Goal: Task Accomplishment & Management: Manage account settings

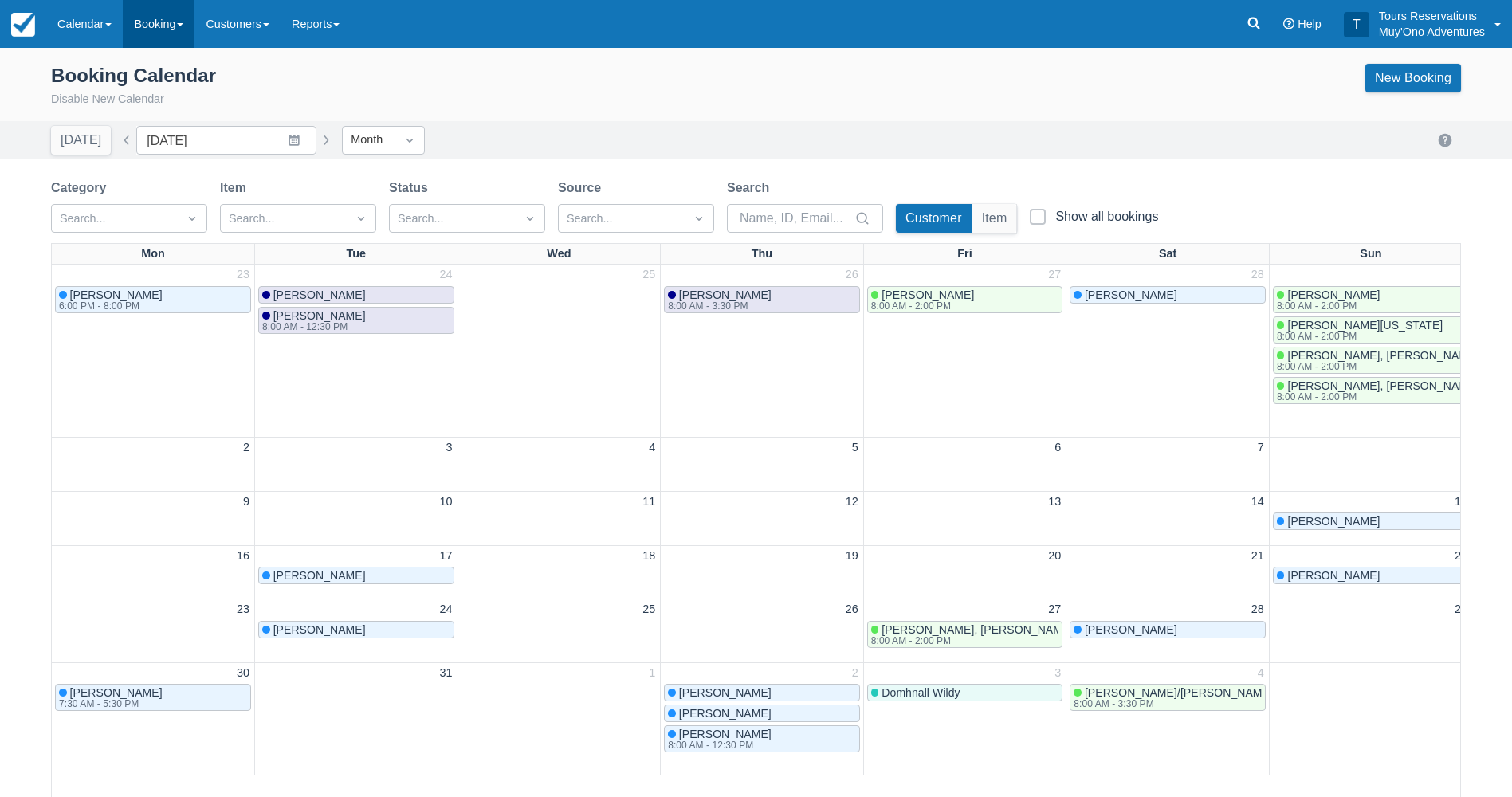
click at [176, 29] on link "Booking" at bounding box center [158, 24] width 71 height 48
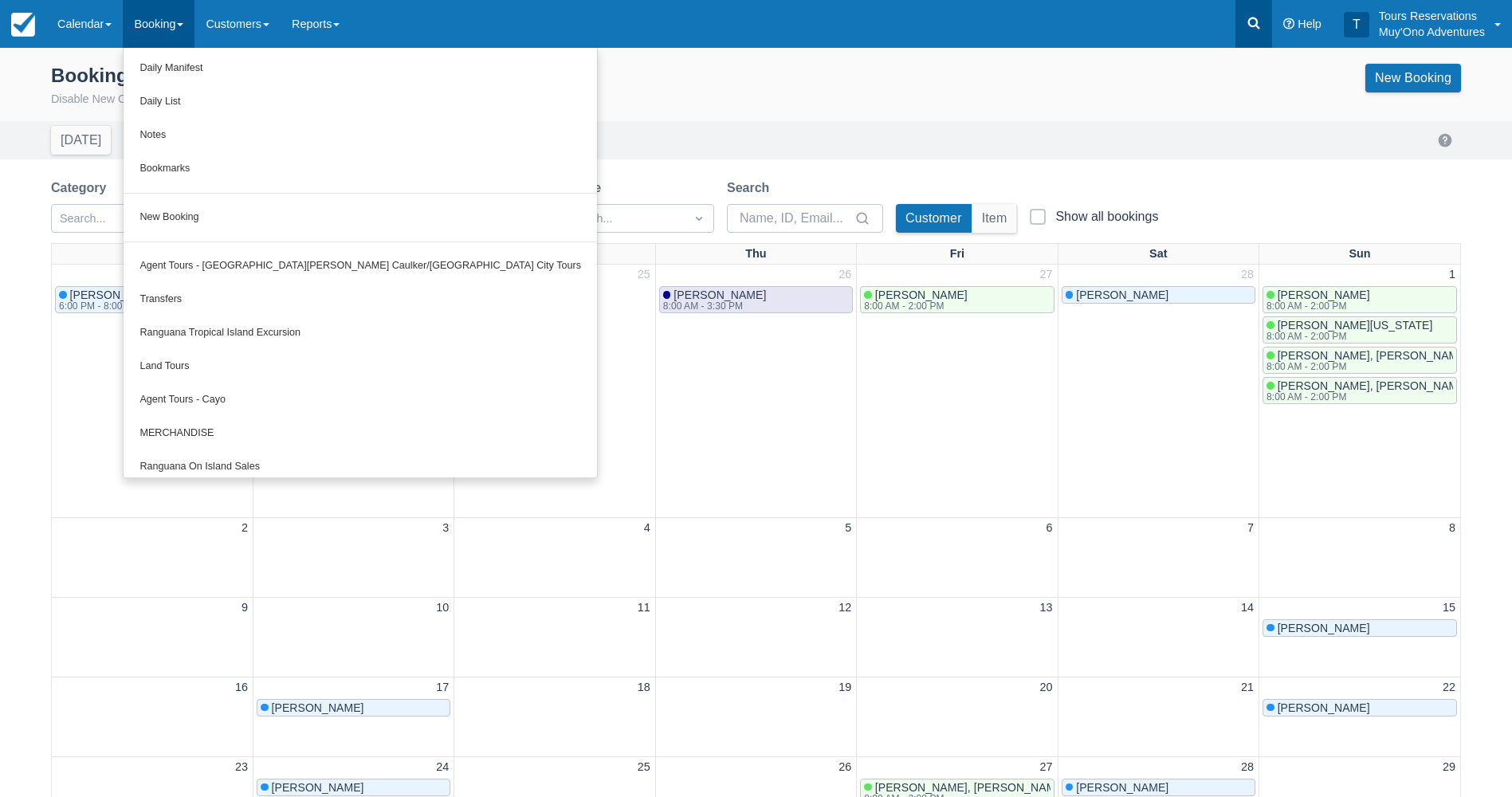
click at [1247, 19] on icon at bounding box center [1254, 23] width 16 height 16
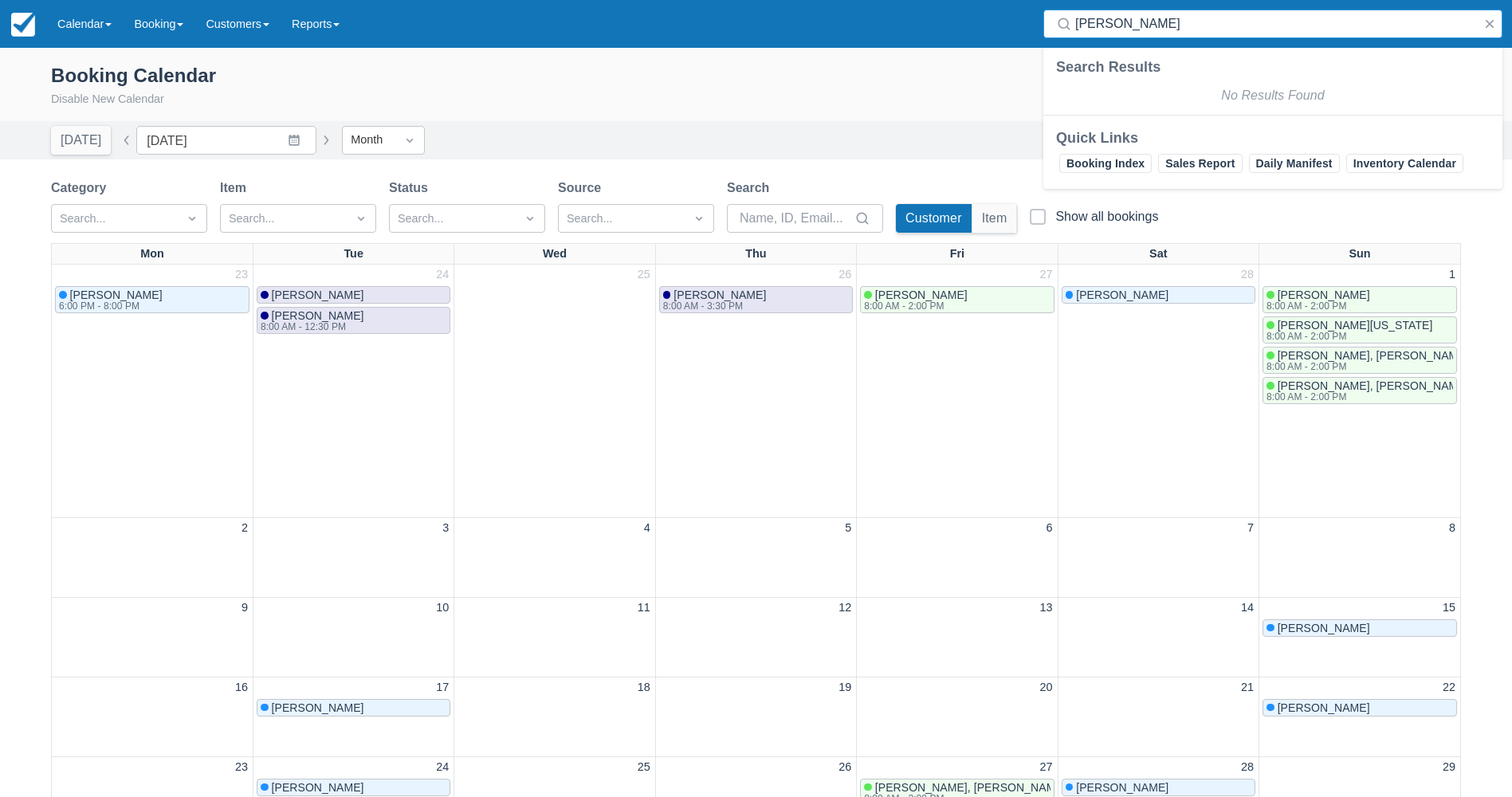
drag, startPoint x: 1141, startPoint y: 25, endPoint x: 1024, endPoint y: 34, distance: 117.3
click at [1024, 34] on div "Menu Calendar Booking Customer Inventory Booking Daily Manifest Daily List Note…" at bounding box center [756, 24] width 1512 height 48
type input "bozzi"
click at [190, 27] on link "Booking" at bounding box center [158, 24] width 71 height 48
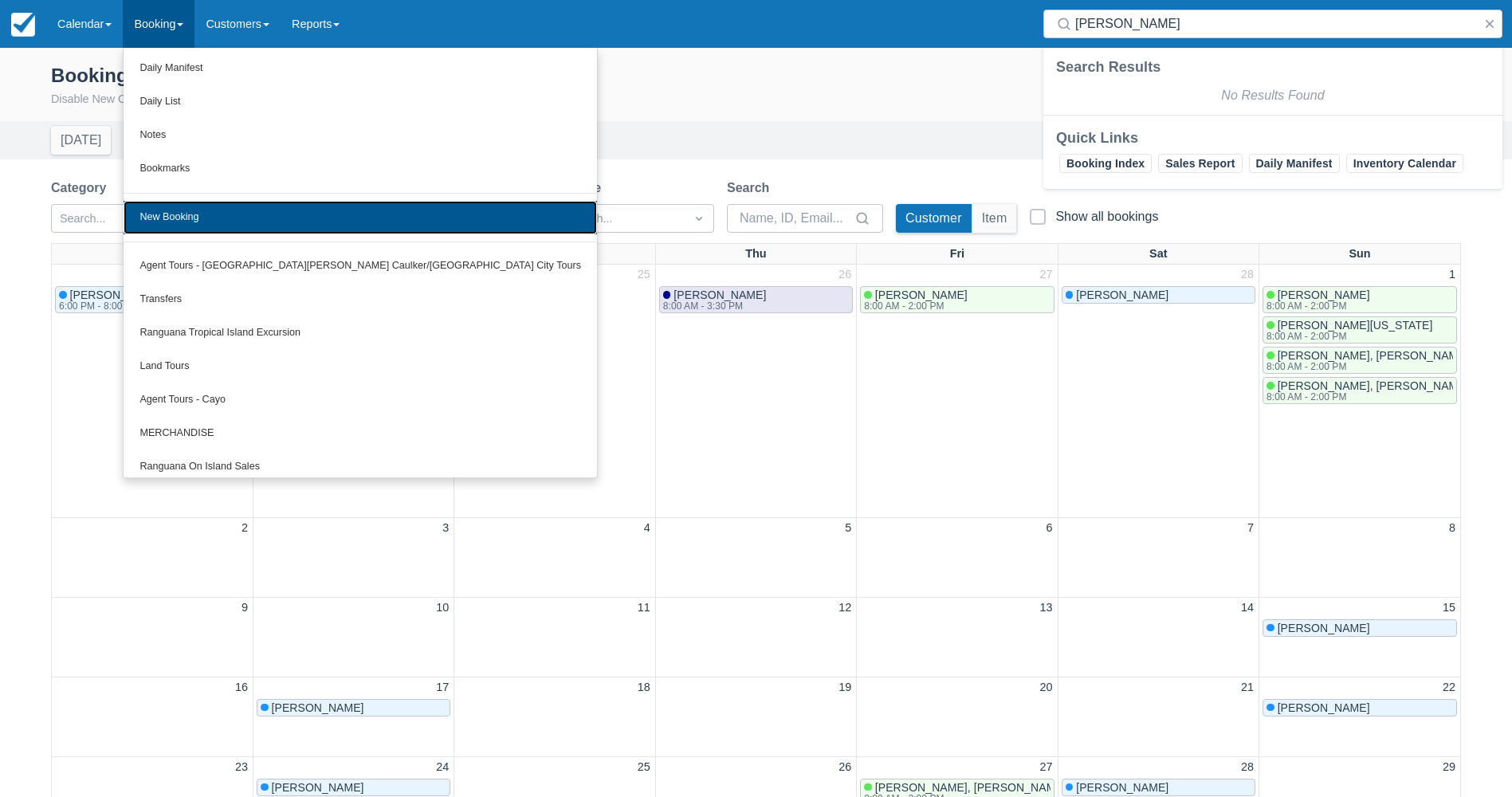
click at [183, 220] on link "New Booking" at bounding box center [360, 218] width 474 height 34
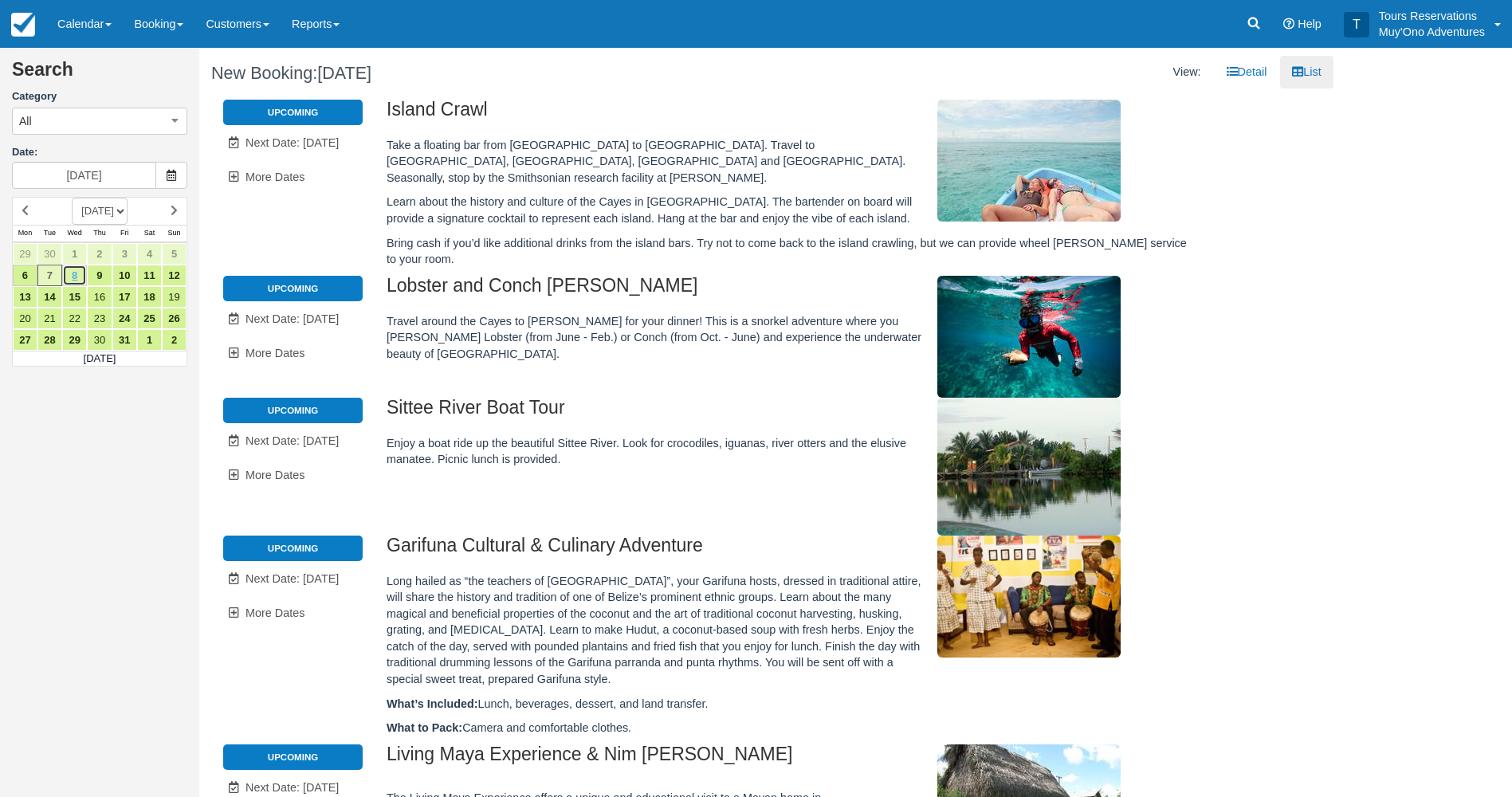
click at [79, 277] on link "8" at bounding box center [75, 275] width 25 height 21
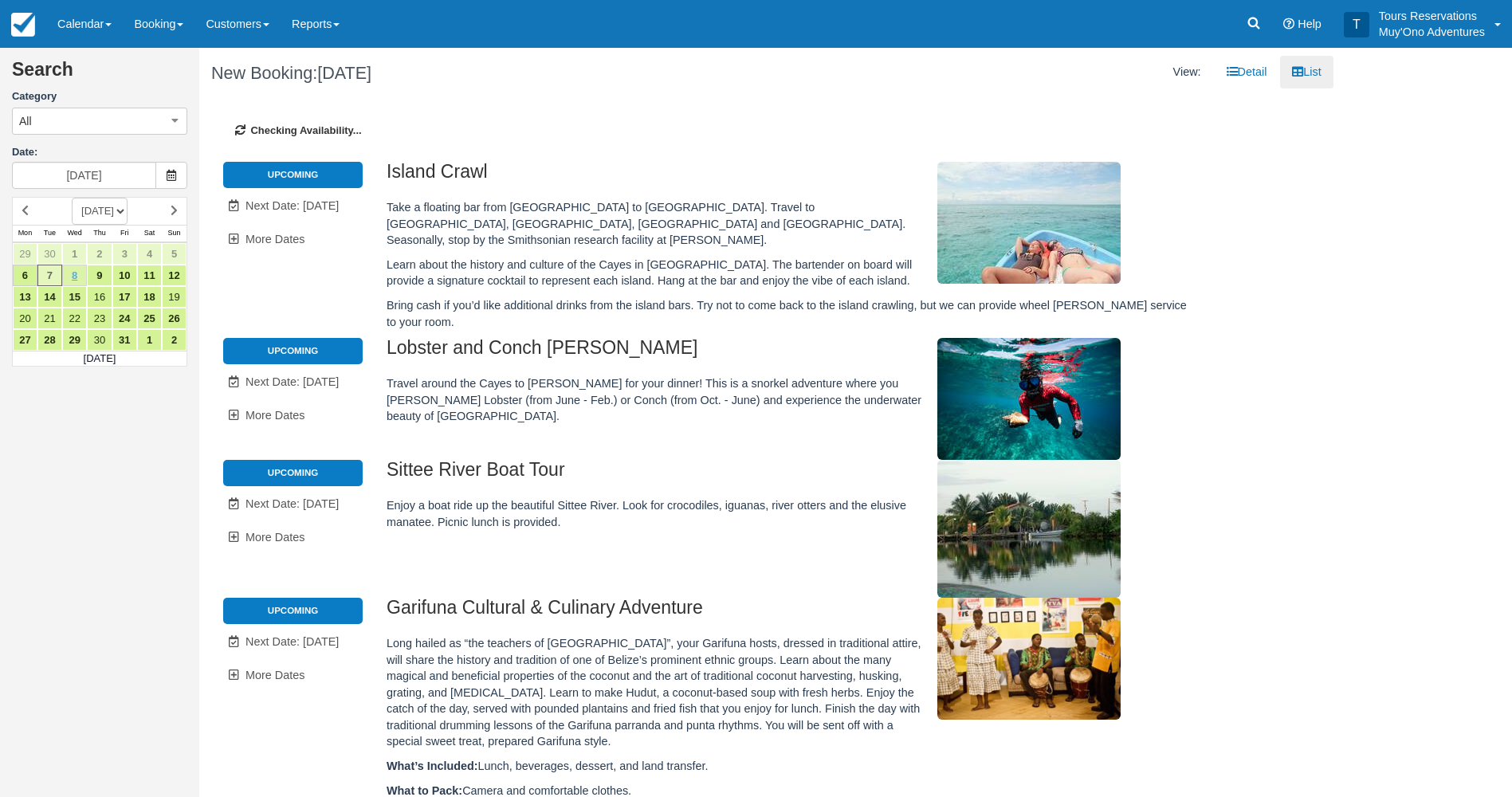
type input "10/08/25"
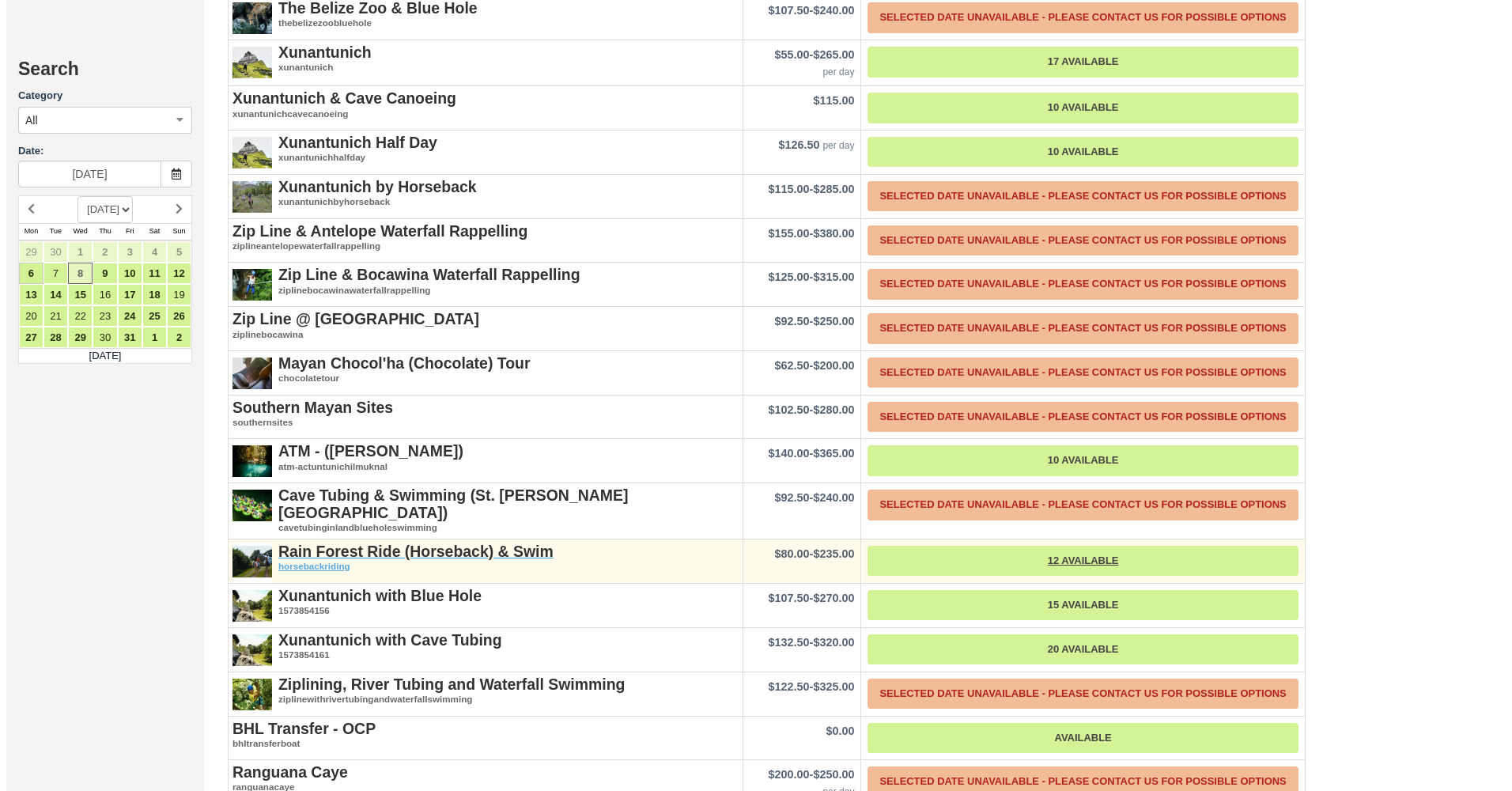
scroll to position [3084, 0]
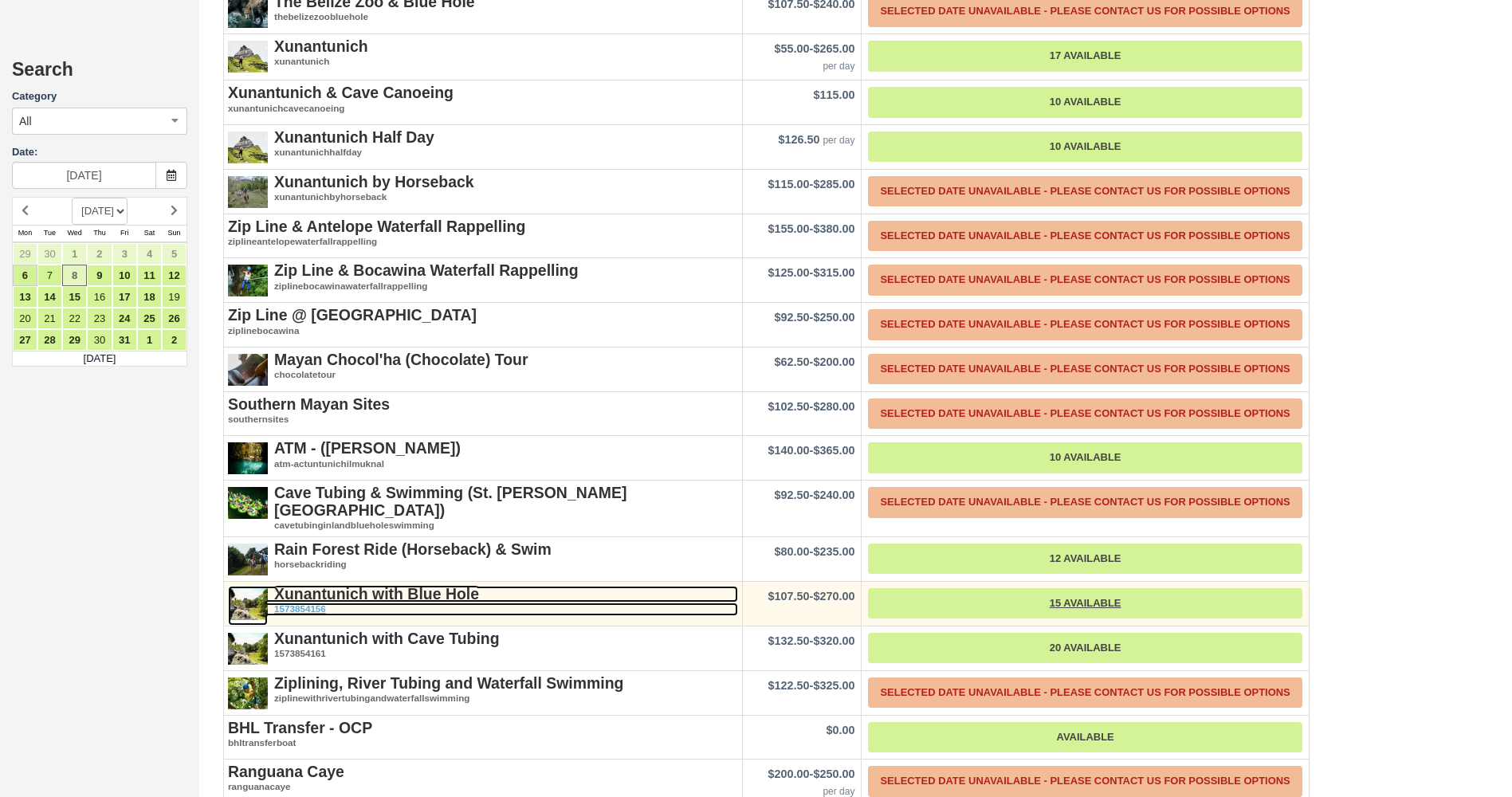
click at [368, 591] on strong "Xunantunich with Blue Hole" at bounding box center [377, 594] width 205 height 17
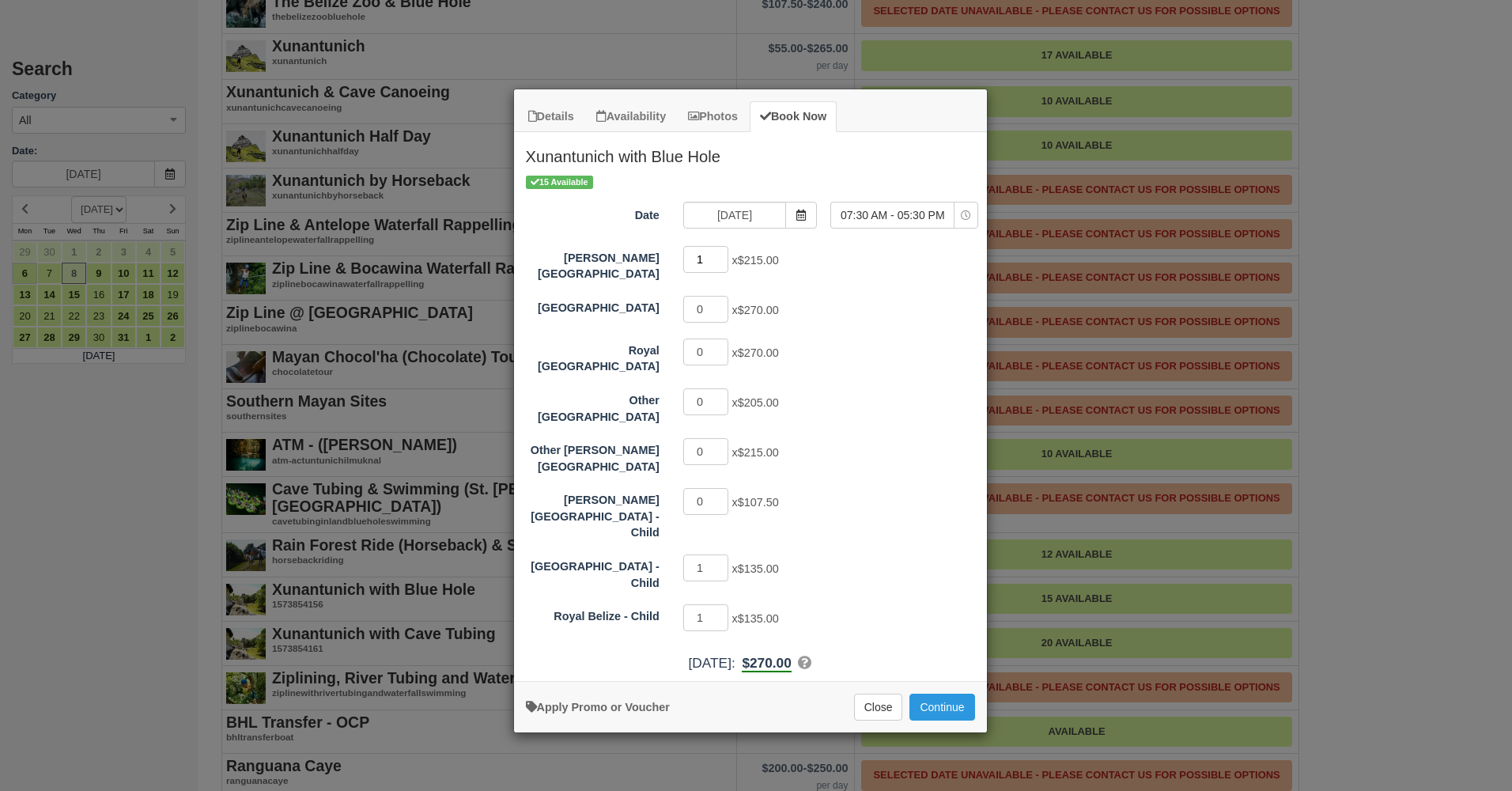
click at [718, 256] on input "1" at bounding box center [706, 259] width 46 height 27
type input "2"
click at [718, 256] on input "2" at bounding box center [706, 259] width 46 height 27
type input "0"
click at [718, 554] on input "0" at bounding box center [706, 567] width 46 height 27
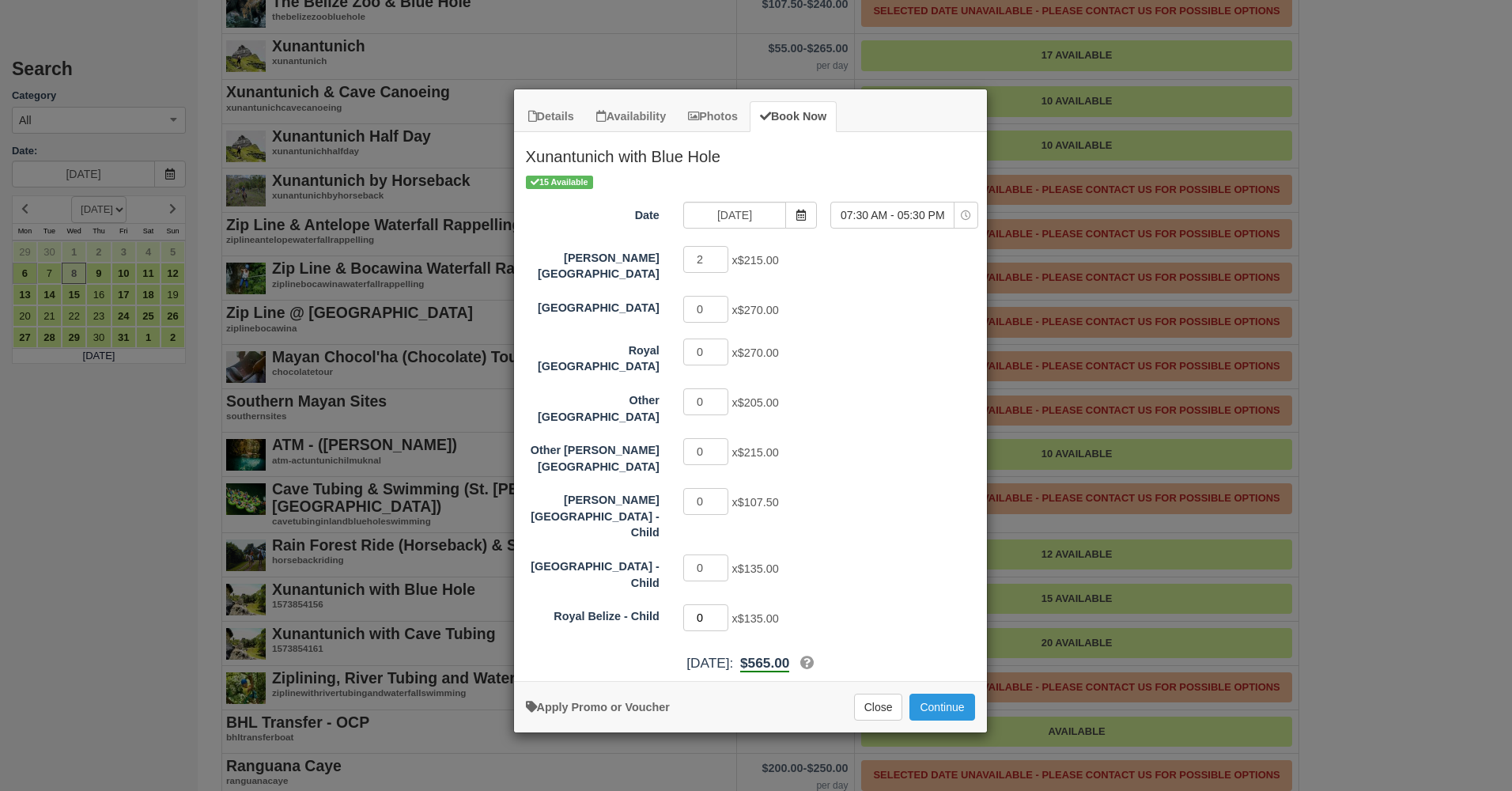
type input "0"
click at [723, 604] on input "0" at bounding box center [706, 617] width 46 height 27
click at [939, 694] on button "Continue" at bounding box center [942, 707] width 65 height 27
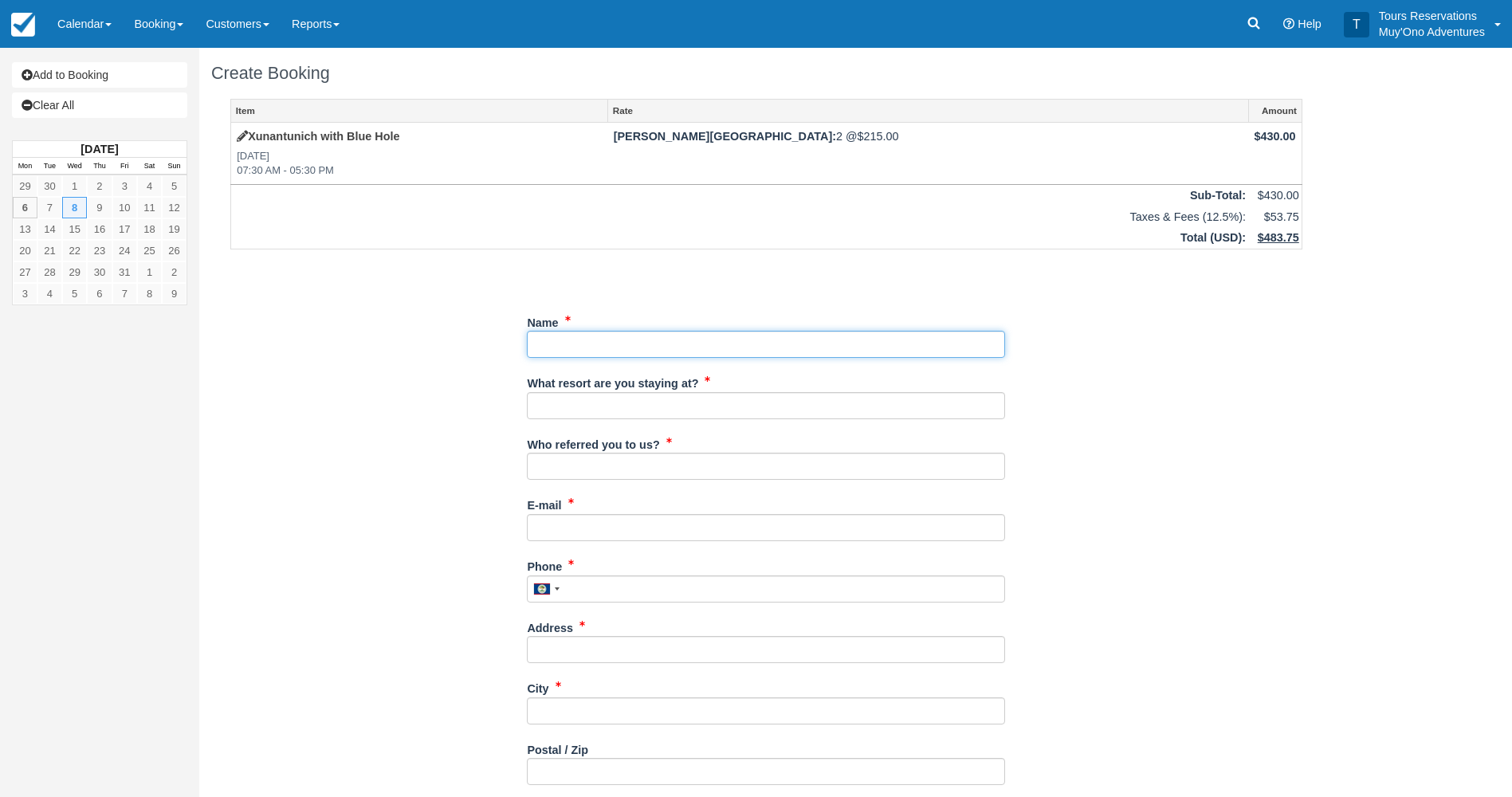
click at [654, 340] on input "Name" at bounding box center [766, 345] width 479 height 27
paste input "Joseph Bozzi"
type input "Joseph Bozzi"
click at [676, 421] on div "What resort are you staying at?" at bounding box center [766, 400] width 479 height 62
click at [678, 419] on input "What resort are you staying at?" at bounding box center [766, 405] width 479 height 27
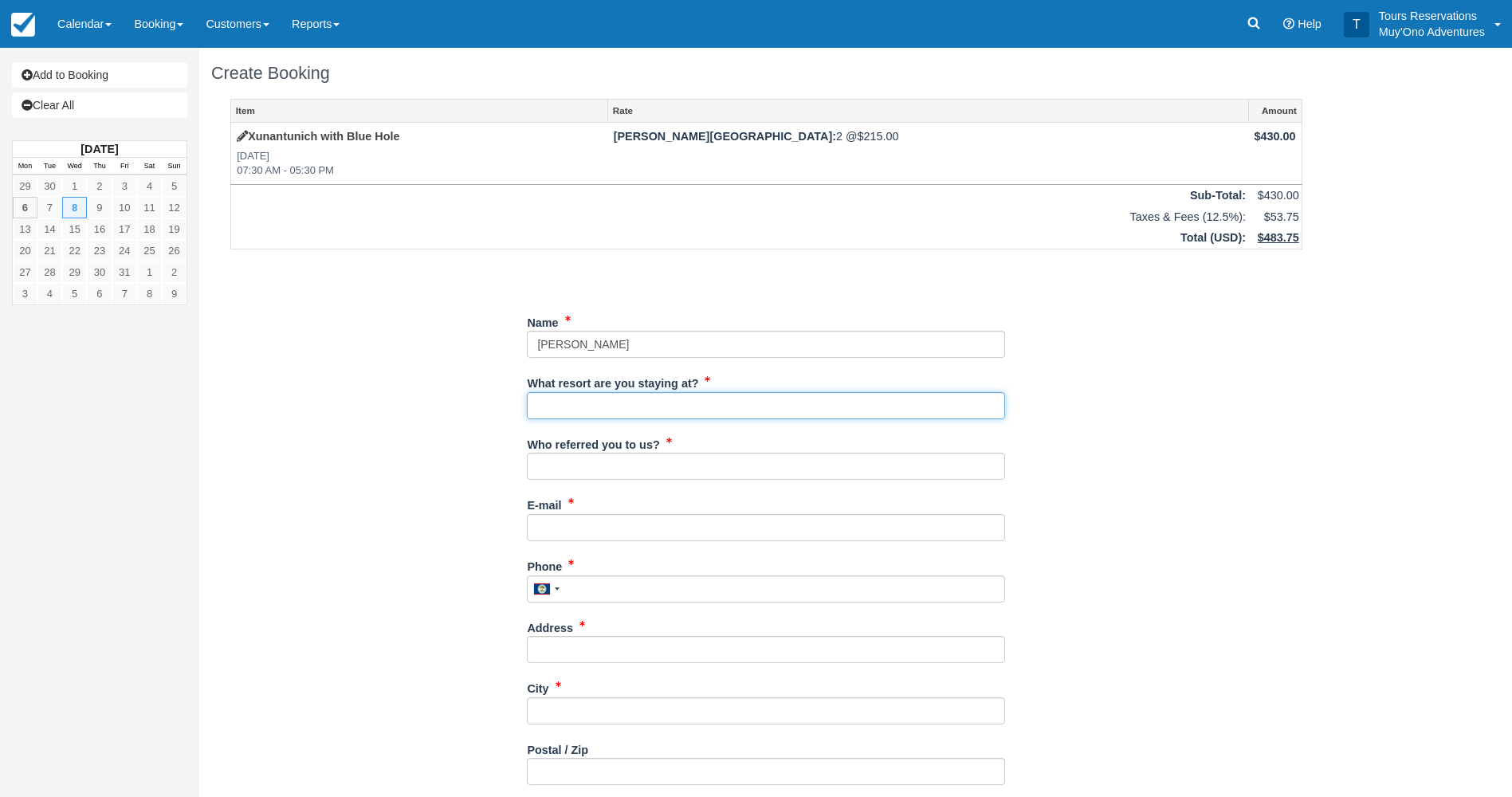
type input "Hopkins Bay"
click at [622, 474] on input "Who referred you to us?" at bounding box center [766, 466] width 479 height 27
type input "Eduar Burns"
click at [618, 528] on input "E-mail" at bounding box center [766, 527] width 479 height 27
click at [544, 521] on input "E-mail" at bounding box center [766, 527] width 479 height 27
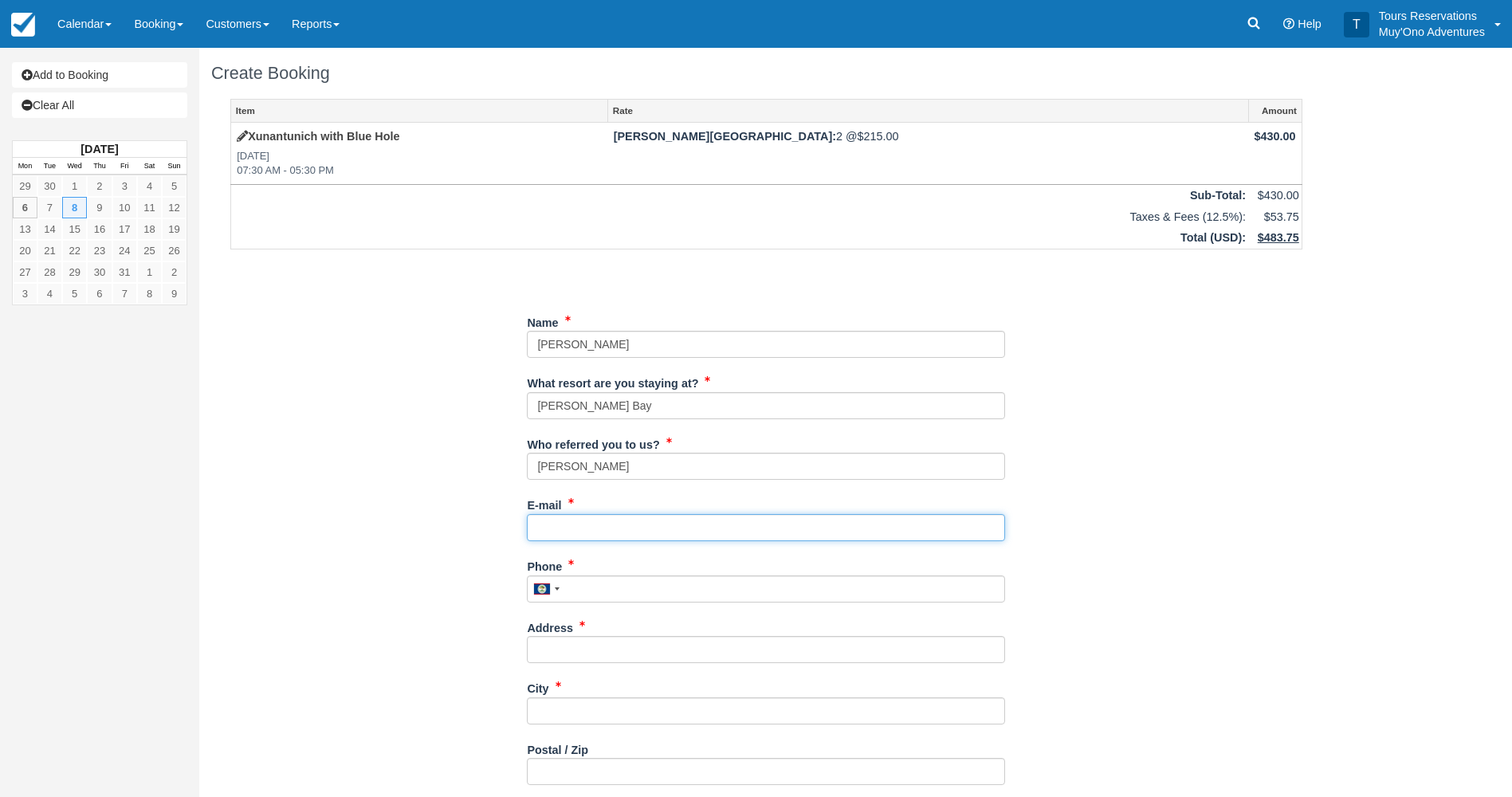
paste input "[EMAIL_ADDRESS][DOMAIN_NAME]"
type input "[EMAIL_ADDRESS][DOMAIN_NAME]"
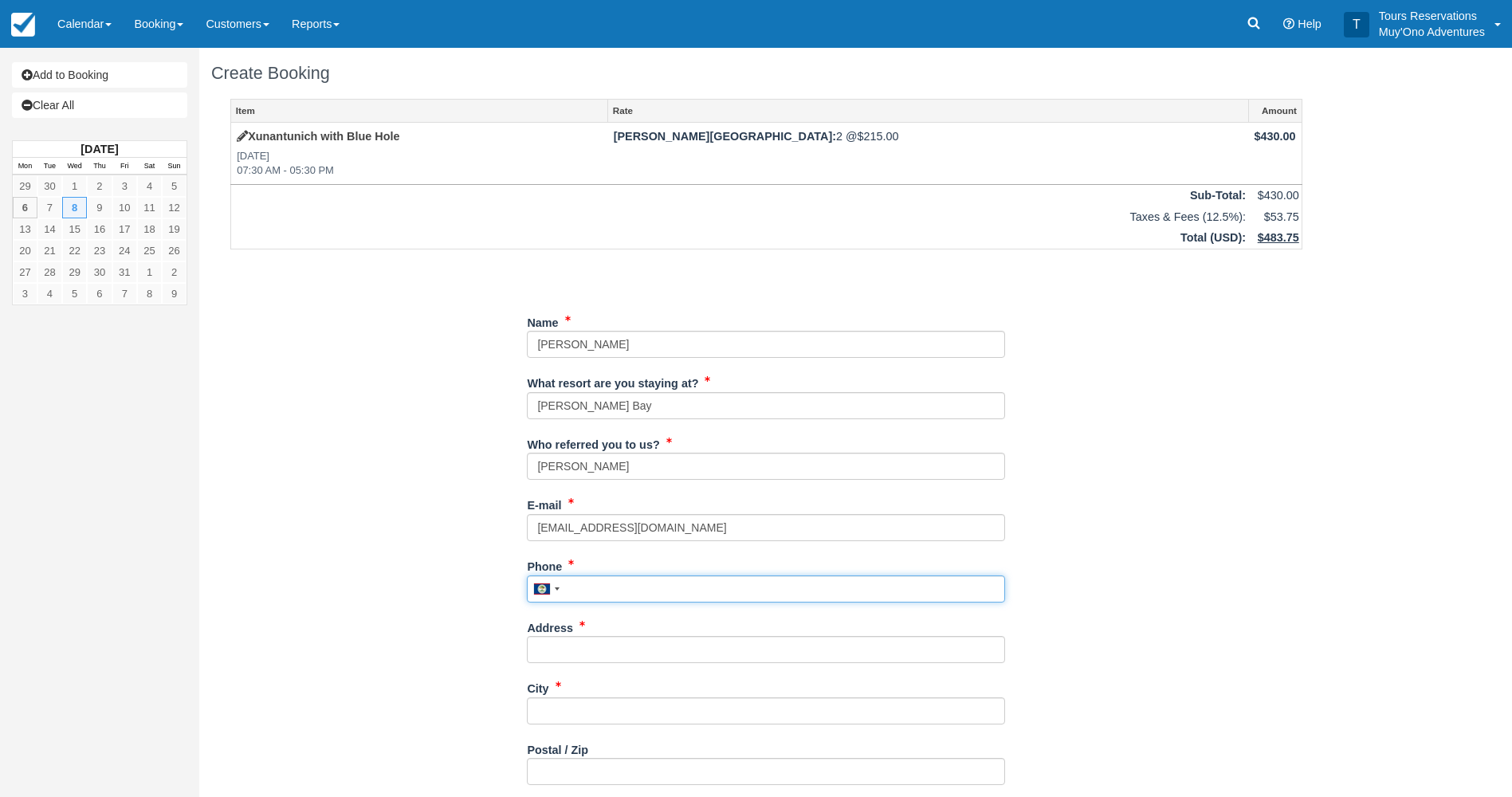
click at [596, 590] on input "Phone" at bounding box center [766, 589] width 479 height 27
click at [653, 593] on input "Phone" at bounding box center [766, 589] width 479 height 27
paste input "484-895-8248"
type input "4848958248"
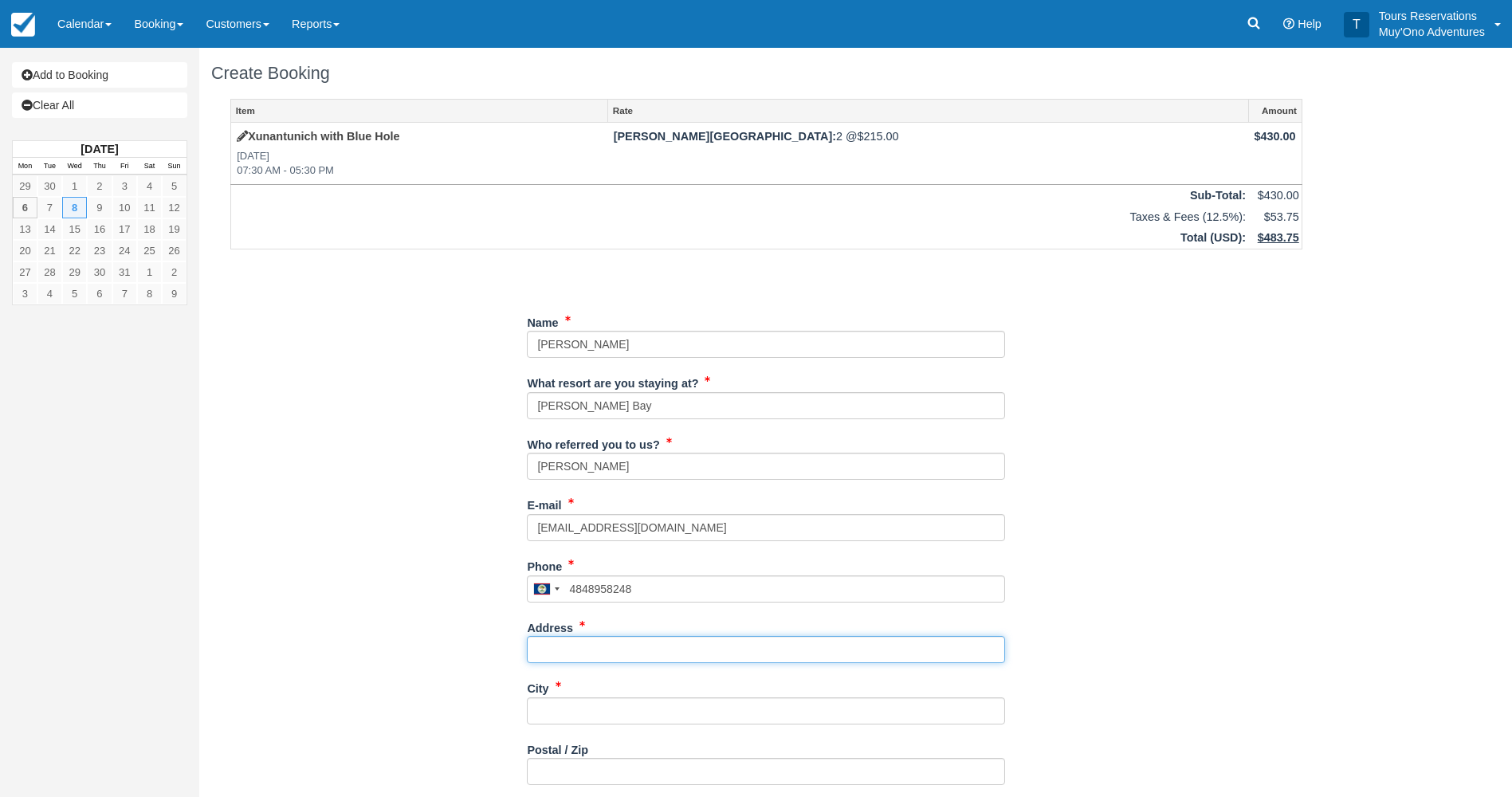
click at [650, 648] on input "Address" at bounding box center [766, 650] width 479 height 27
paste input "[STREET_ADDRESS]"
type input "[STREET_ADDRESS]"
click at [644, 696] on div "City" at bounding box center [766, 699] width 479 height 49
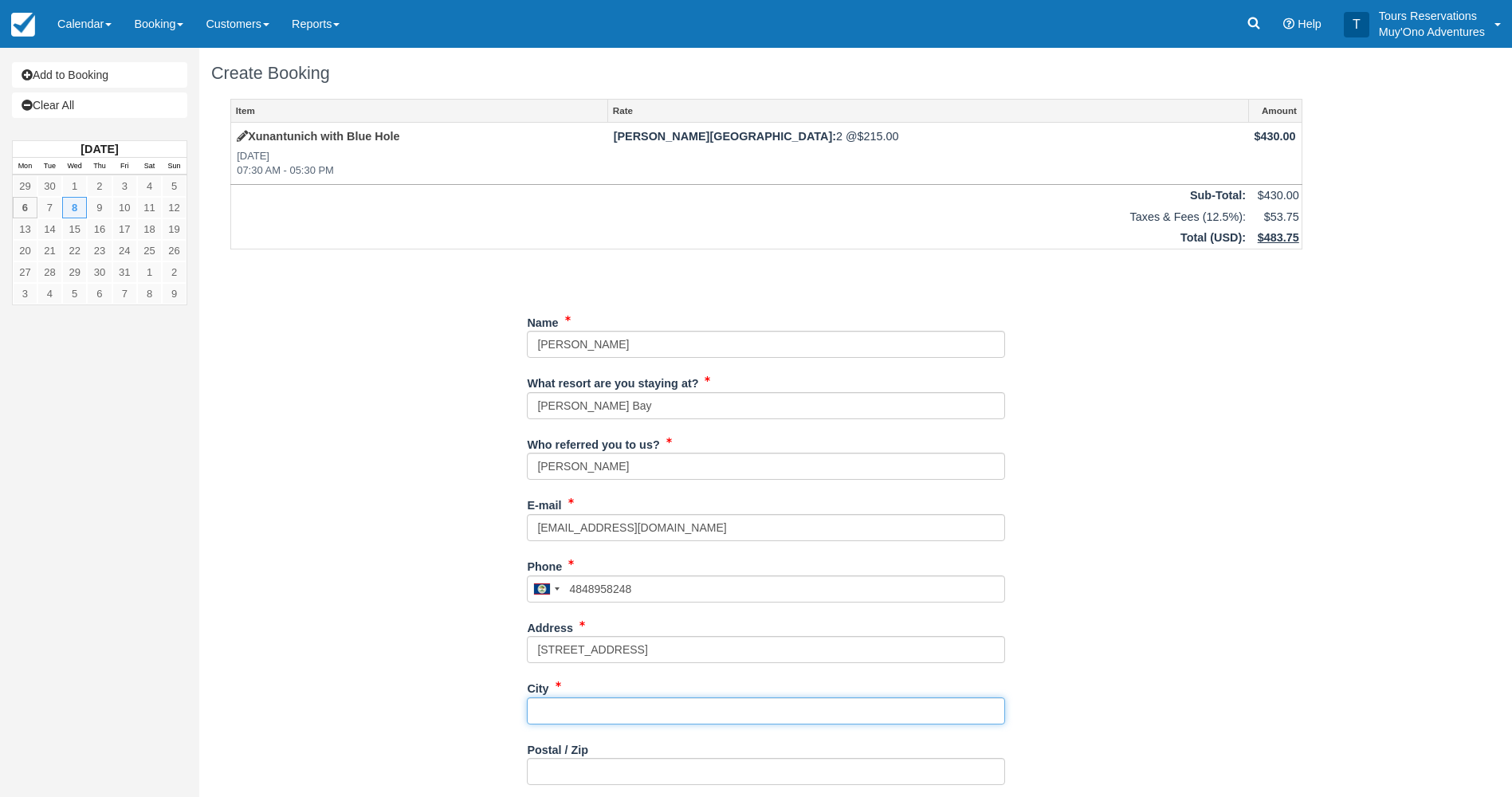
click at [643, 700] on input "City" at bounding box center [766, 710] width 479 height 27
paste input "Chestertown"
type input "Chestertown"
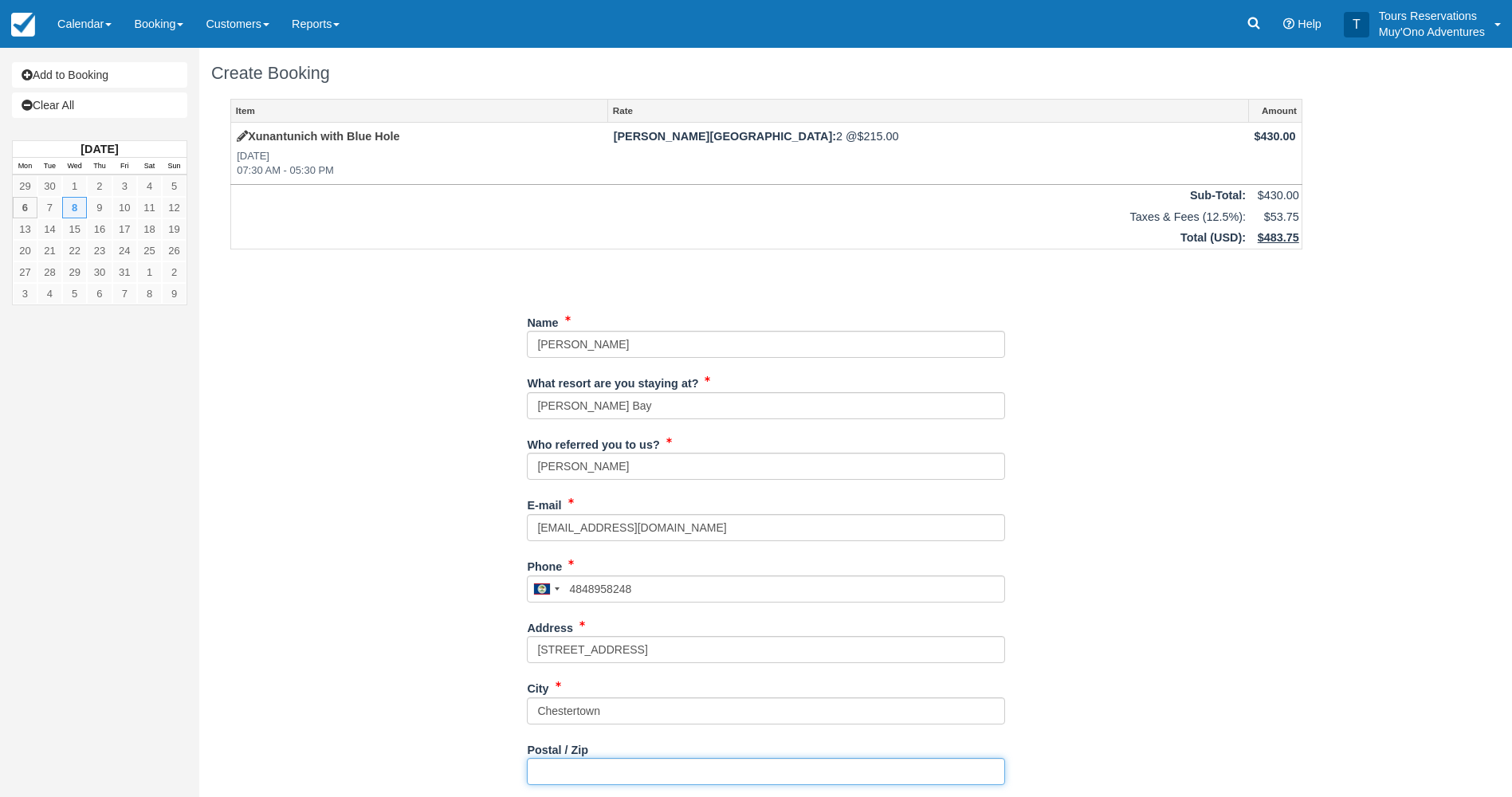
click at [615, 761] on input "Postal / Zip" at bounding box center [766, 771] width 479 height 27
type input "21620"
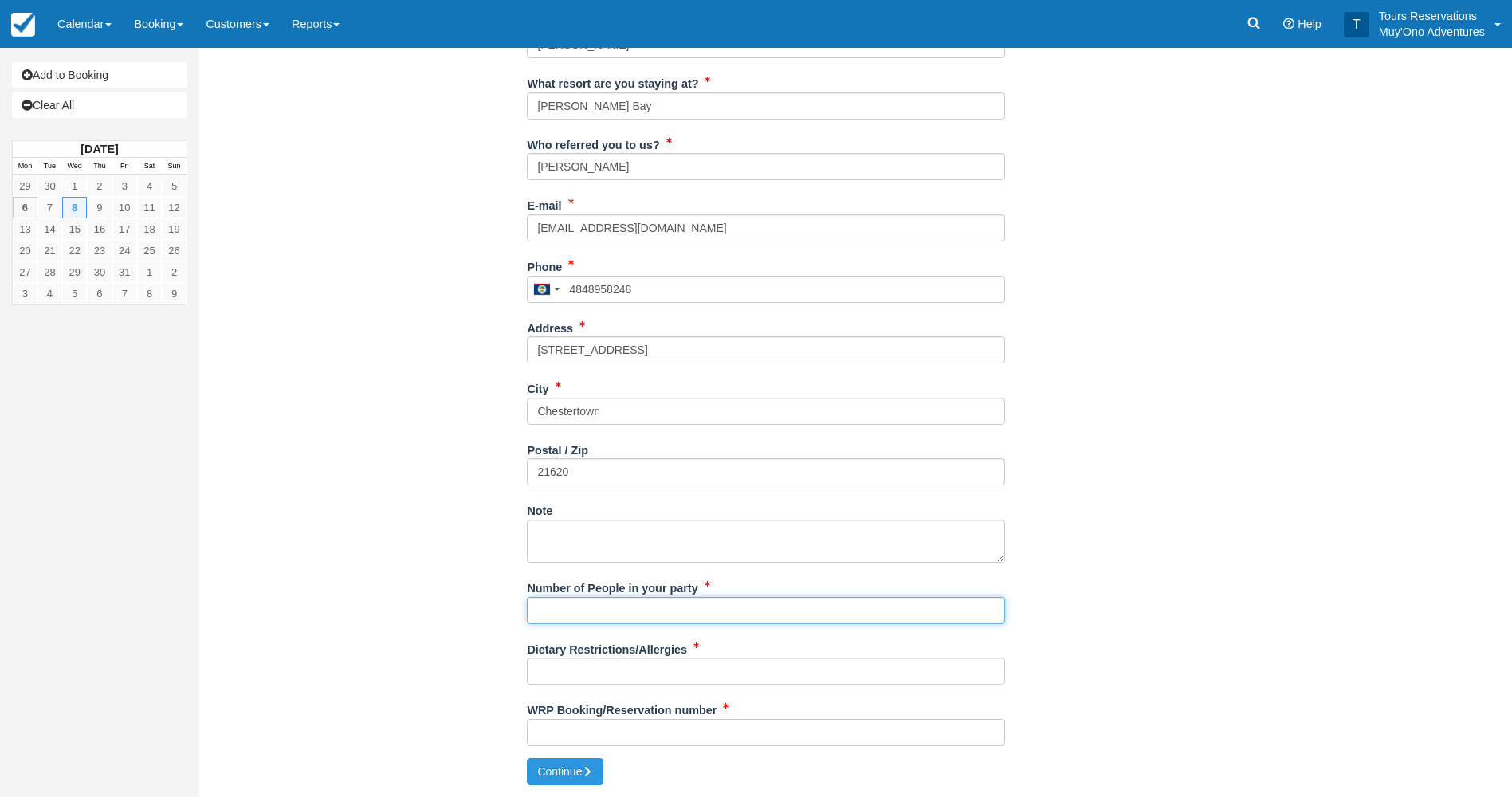
click at [592, 609] on input "Number of People in your party" at bounding box center [766, 610] width 479 height 27
type input "2"
click at [586, 678] on input "Dietary Restrictions/Allergies" at bounding box center [766, 671] width 479 height 27
type input "N/A"
click at [610, 732] on input "WRP Booking/Reservation number" at bounding box center [766, 733] width 479 height 27
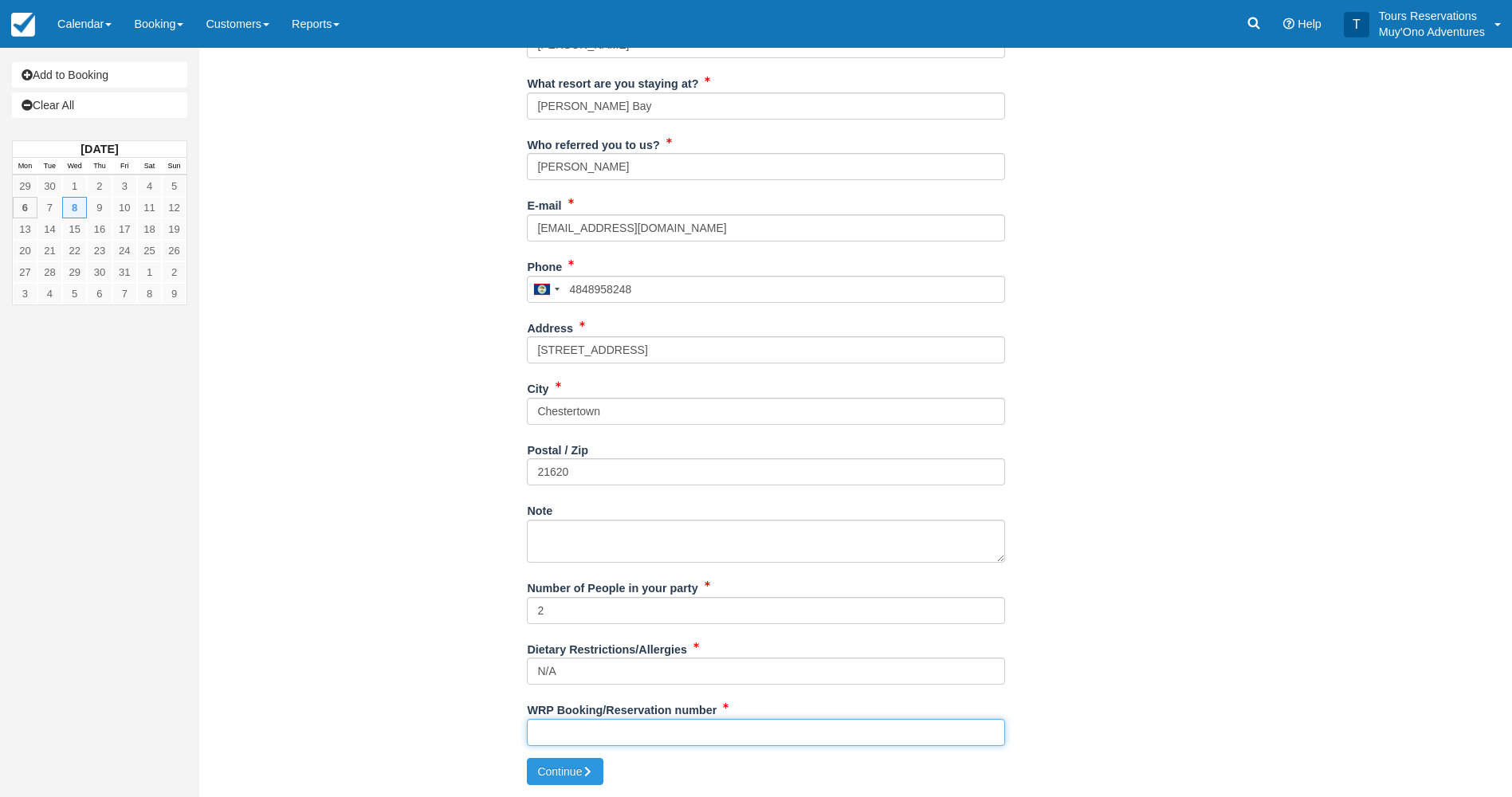
paste input "BB25050917395266"
type input "BB25050917395266"
click at [581, 763] on button "Continue" at bounding box center [564, 771] width 76 height 27
type input "[PHONE_NUMBER]"
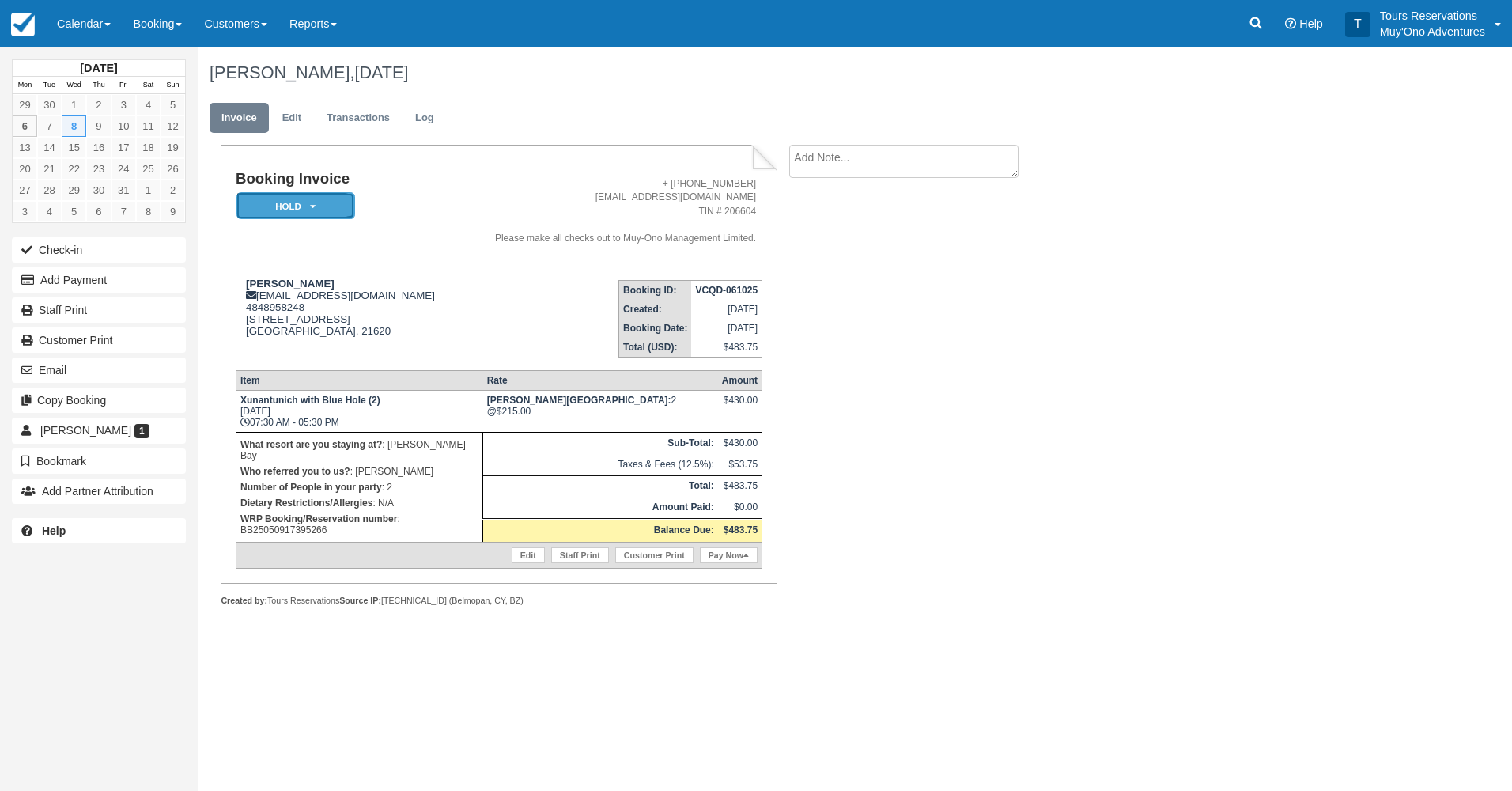
click at [307, 205] on em "HOLD" at bounding box center [295, 205] width 118 height 28
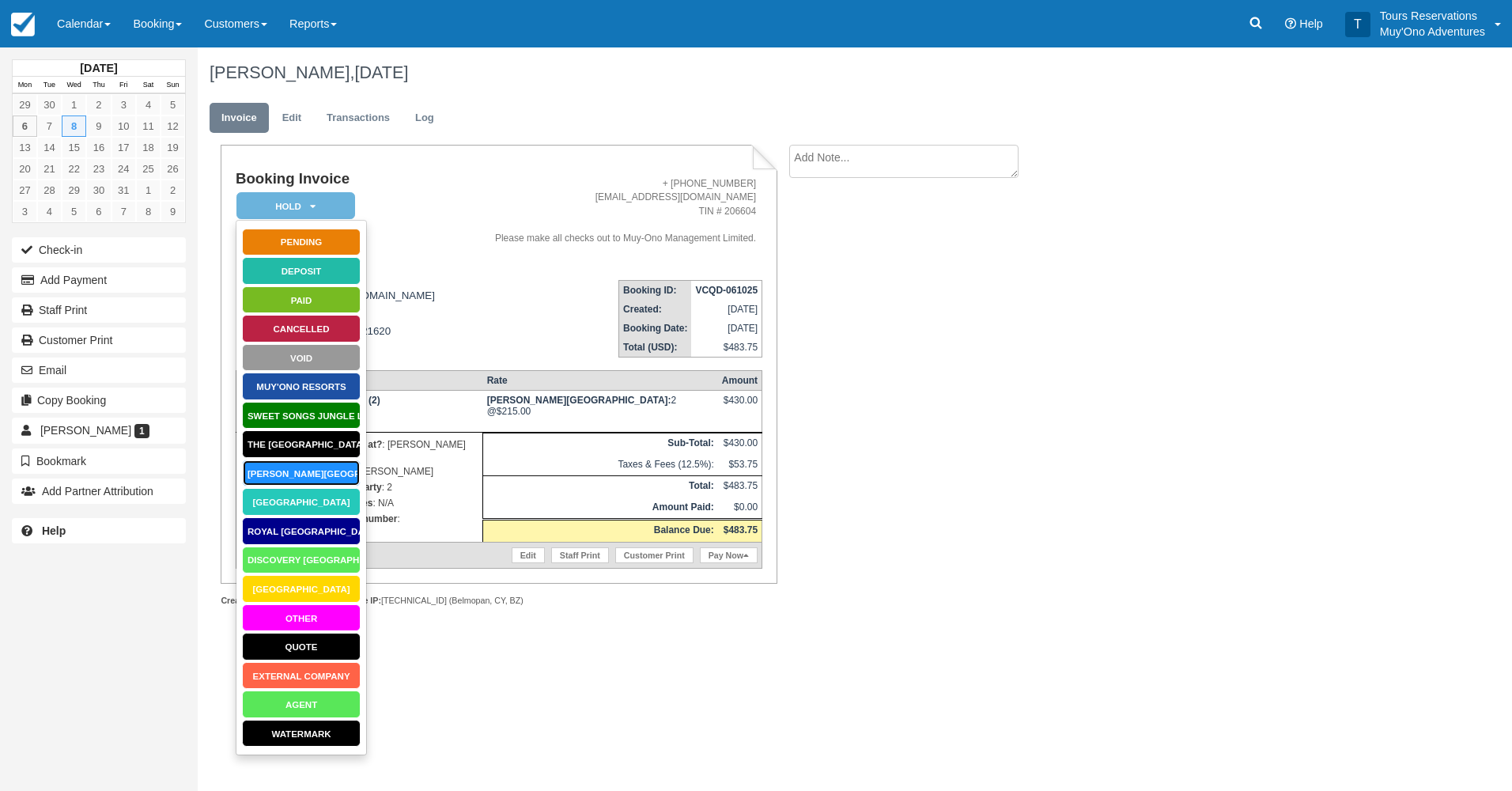
click at [291, 462] on link "[PERSON_NAME][GEOGRAPHIC_DATA]" at bounding box center [301, 473] width 118 height 28
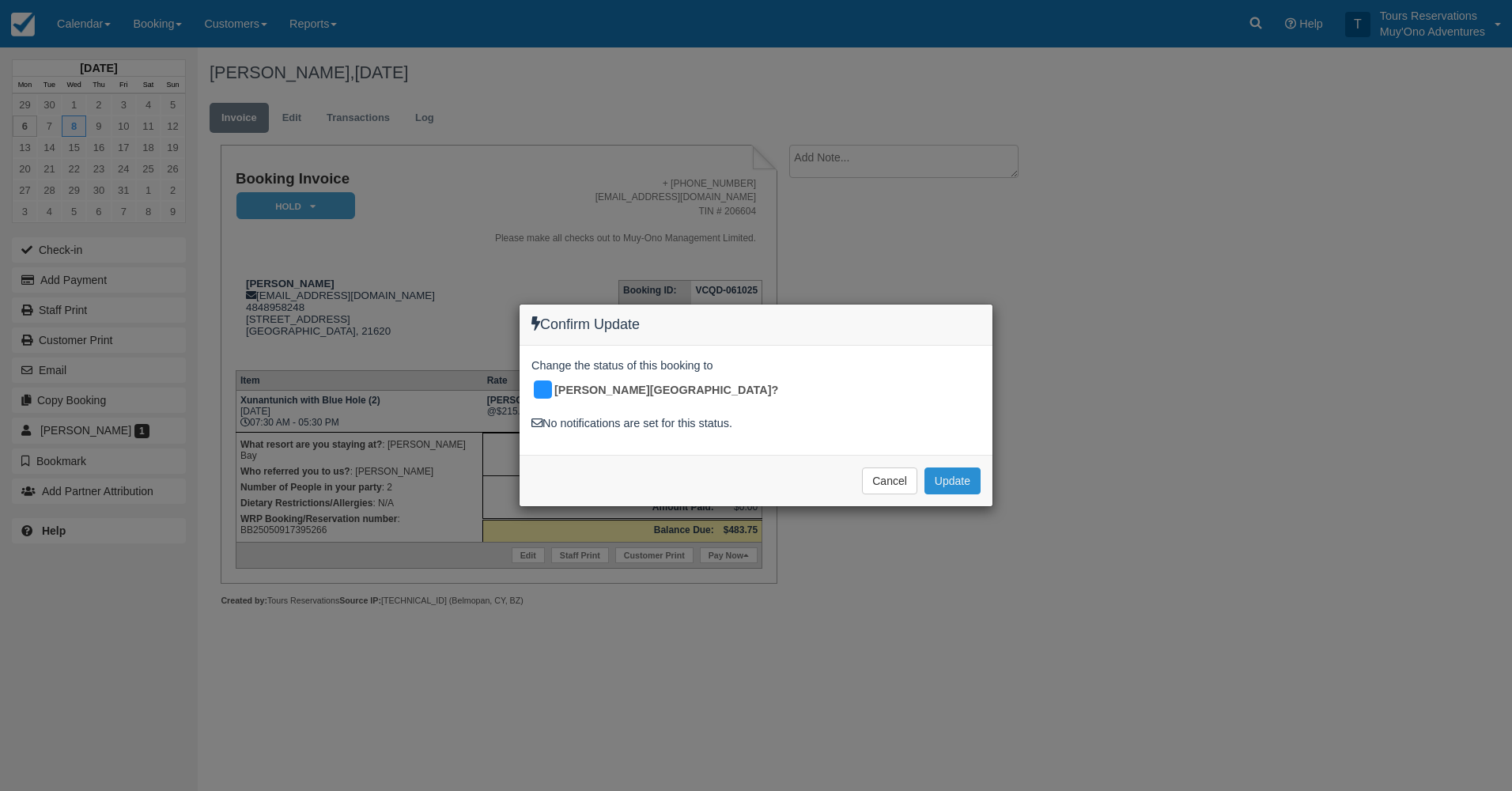
click at [944, 467] on button "Update" at bounding box center [952, 481] width 56 height 27
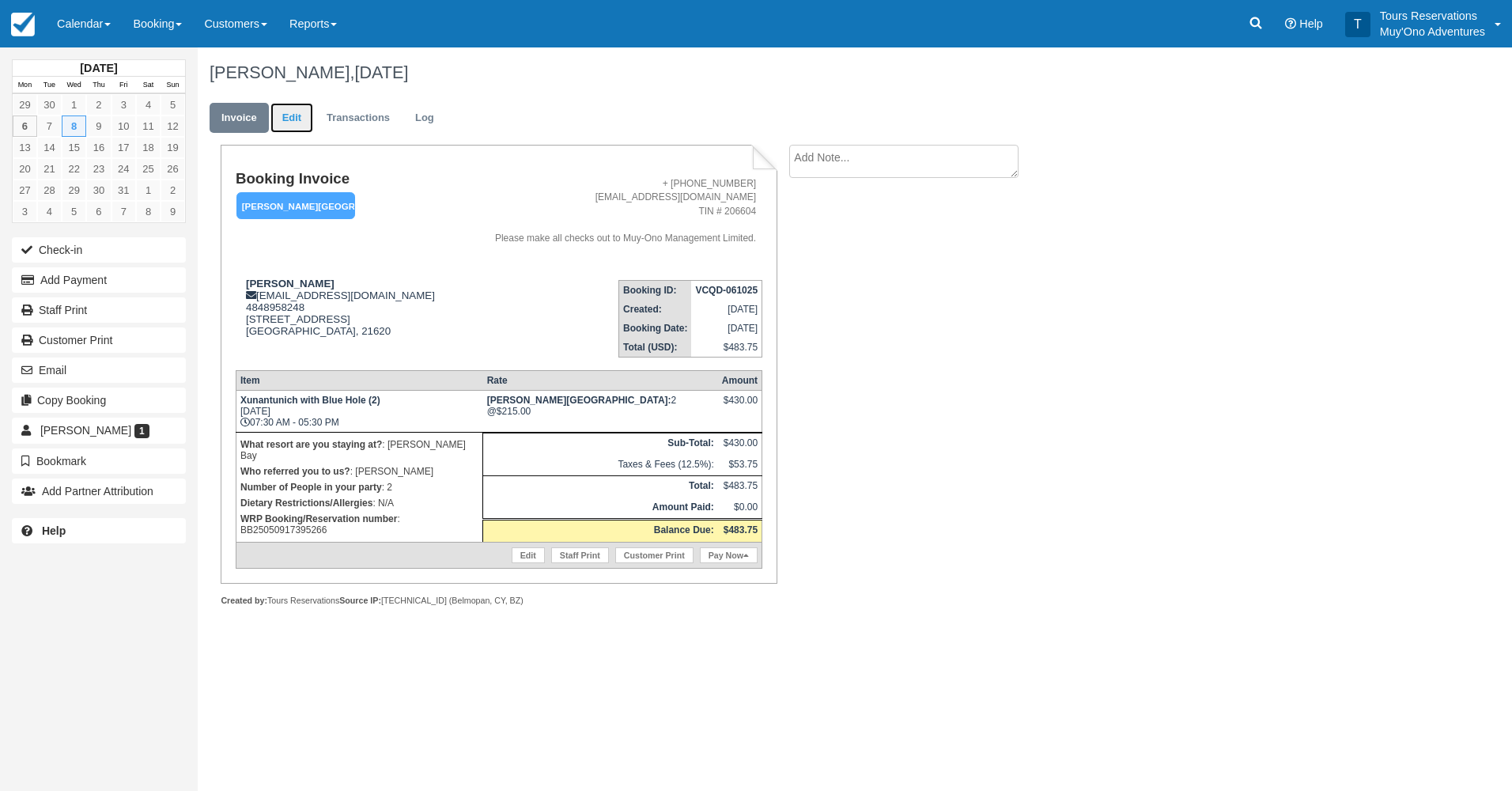
click at [302, 123] on link "Edit" at bounding box center [291, 118] width 43 height 31
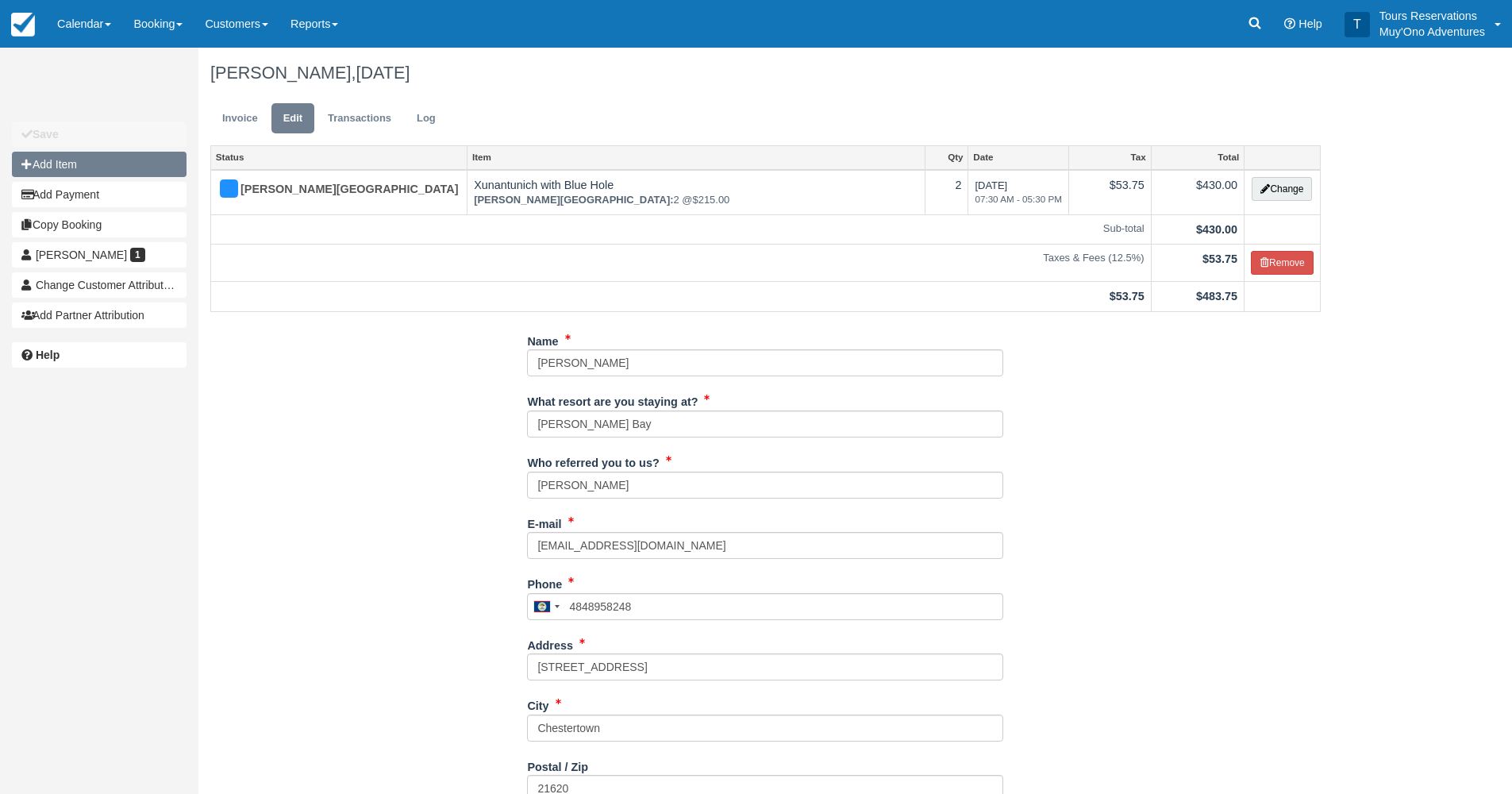
click at [64, 169] on button "Add Item" at bounding box center [99, 164] width 174 height 25
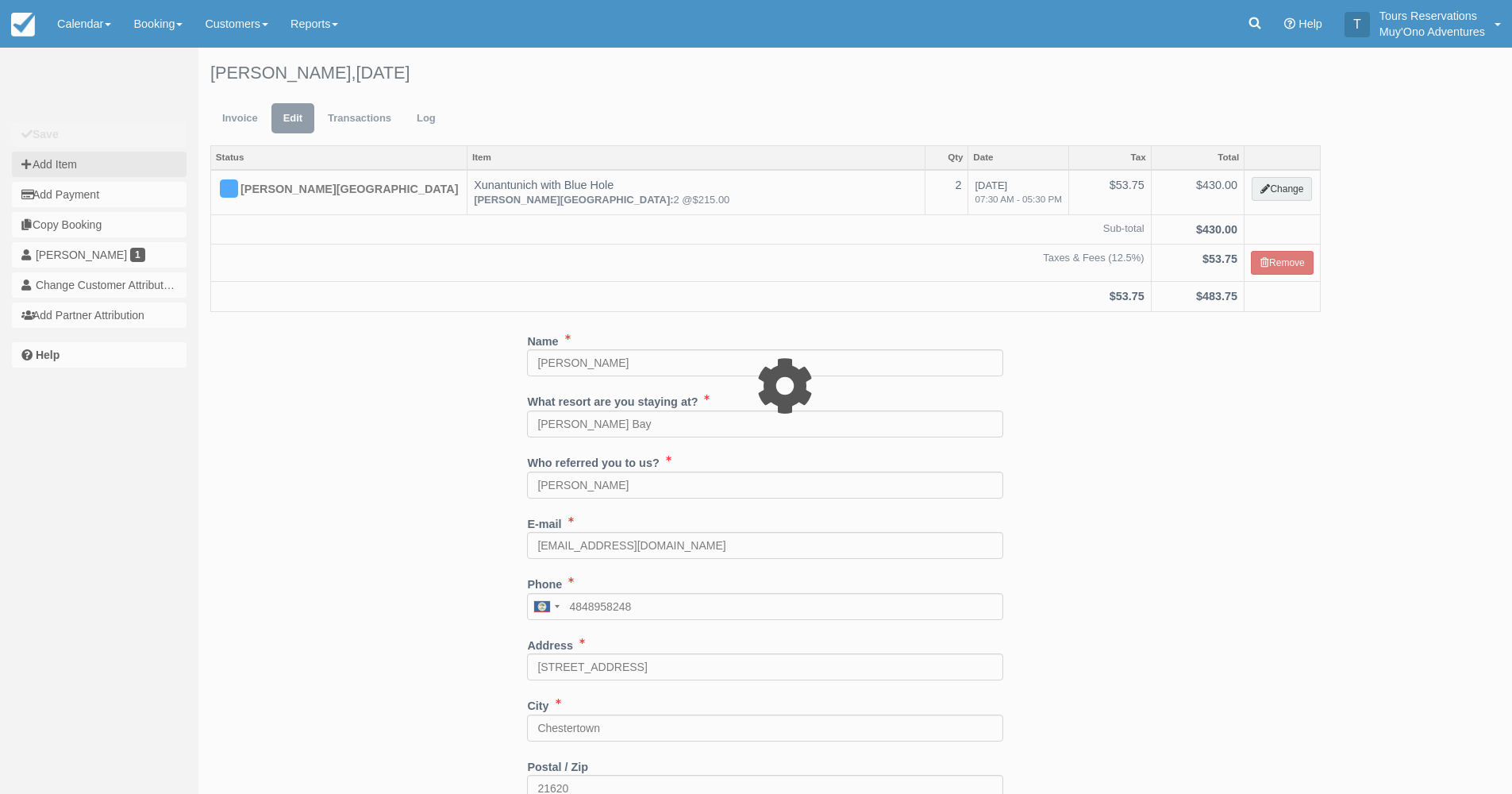
type input "0.00"
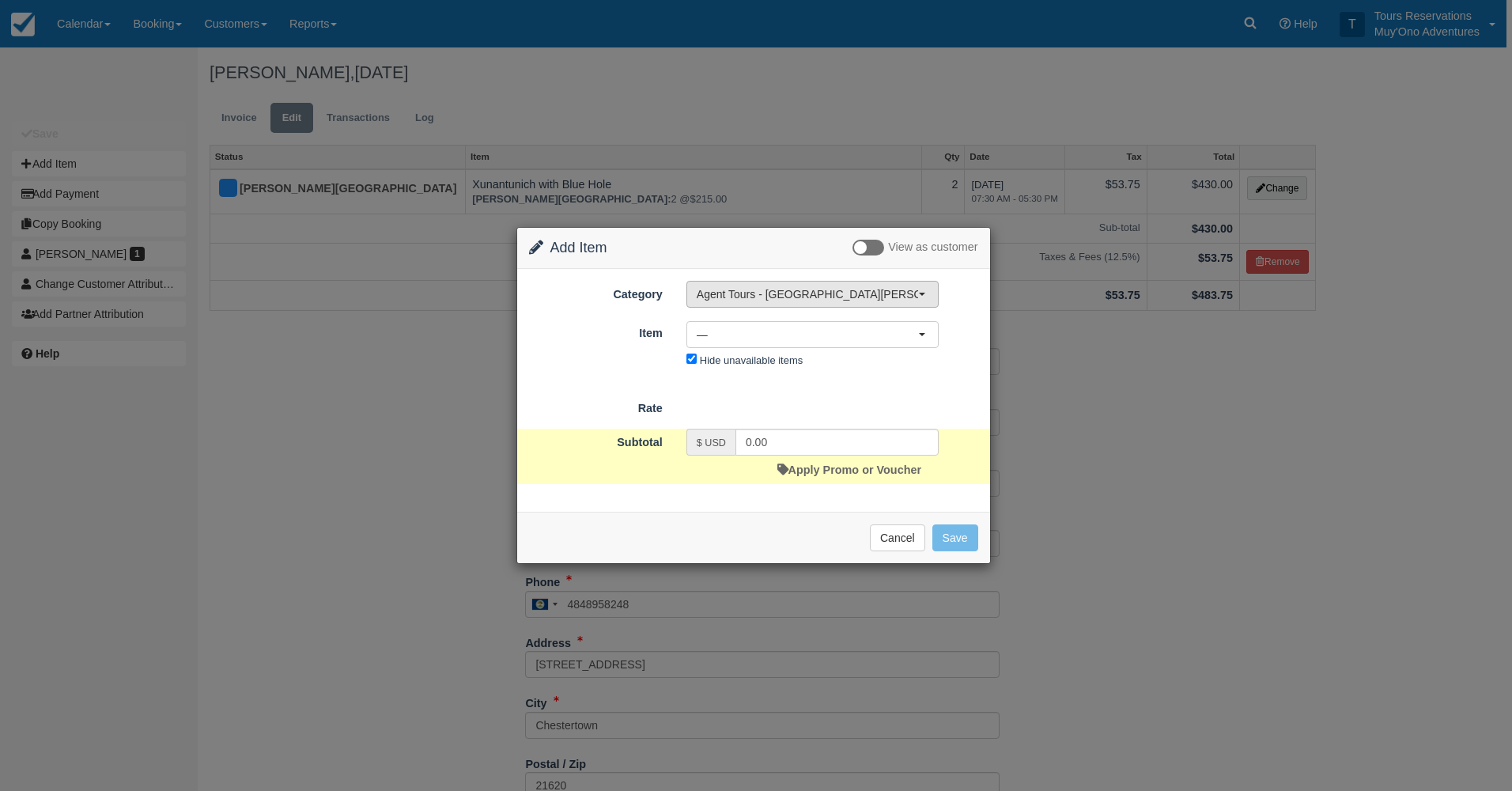
click at [807, 294] on span "Agent Tours - [GEOGRAPHIC_DATA][PERSON_NAME] Caulker/[GEOGRAPHIC_DATA] City Tou…" at bounding box center [807, 294] width 222 height 16
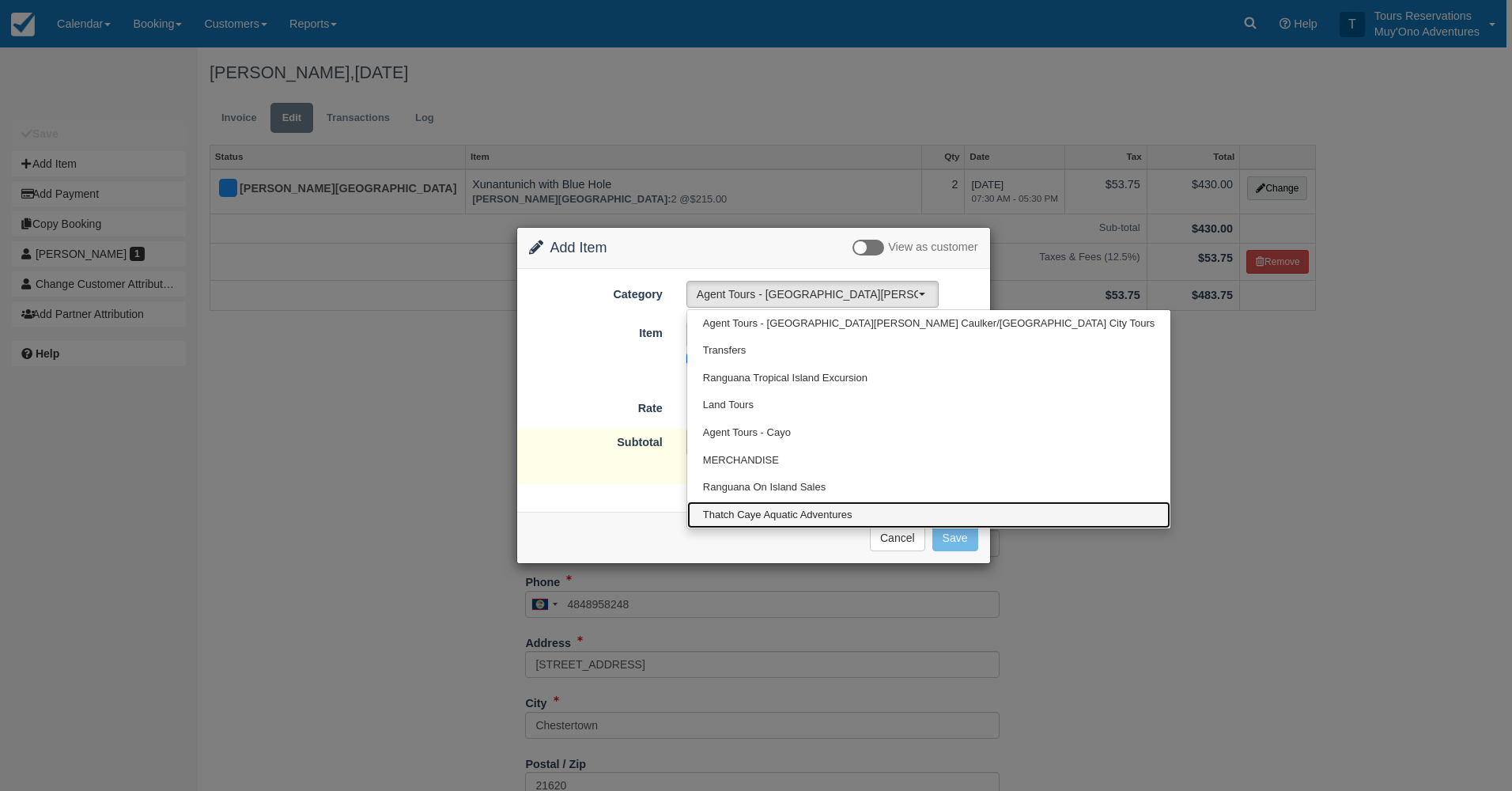
click at [746, 524] on link "Thatch Caye Aquatic Adventures" at bounding box center [928, 515] width 483 height 28
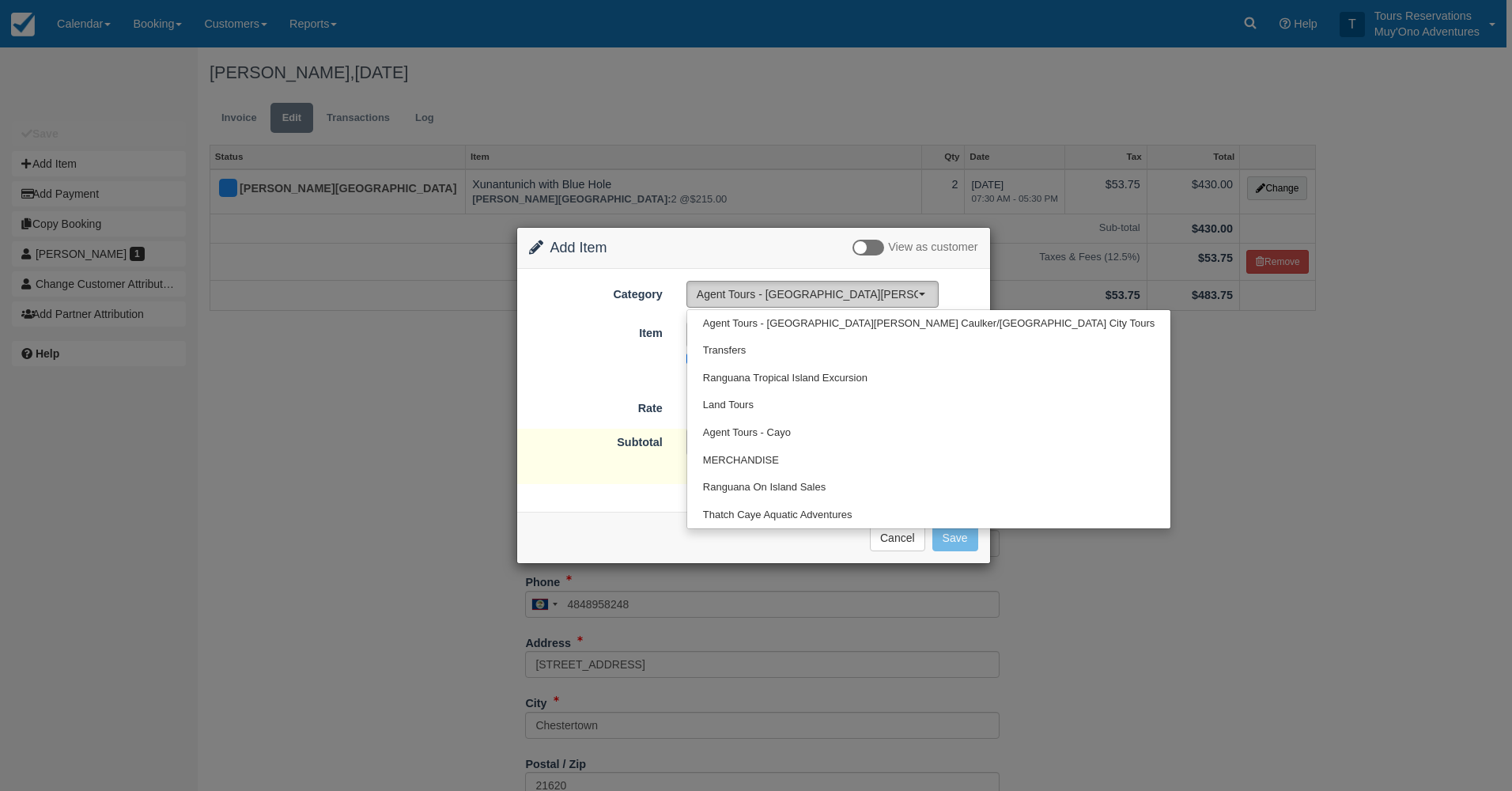
select select "64"
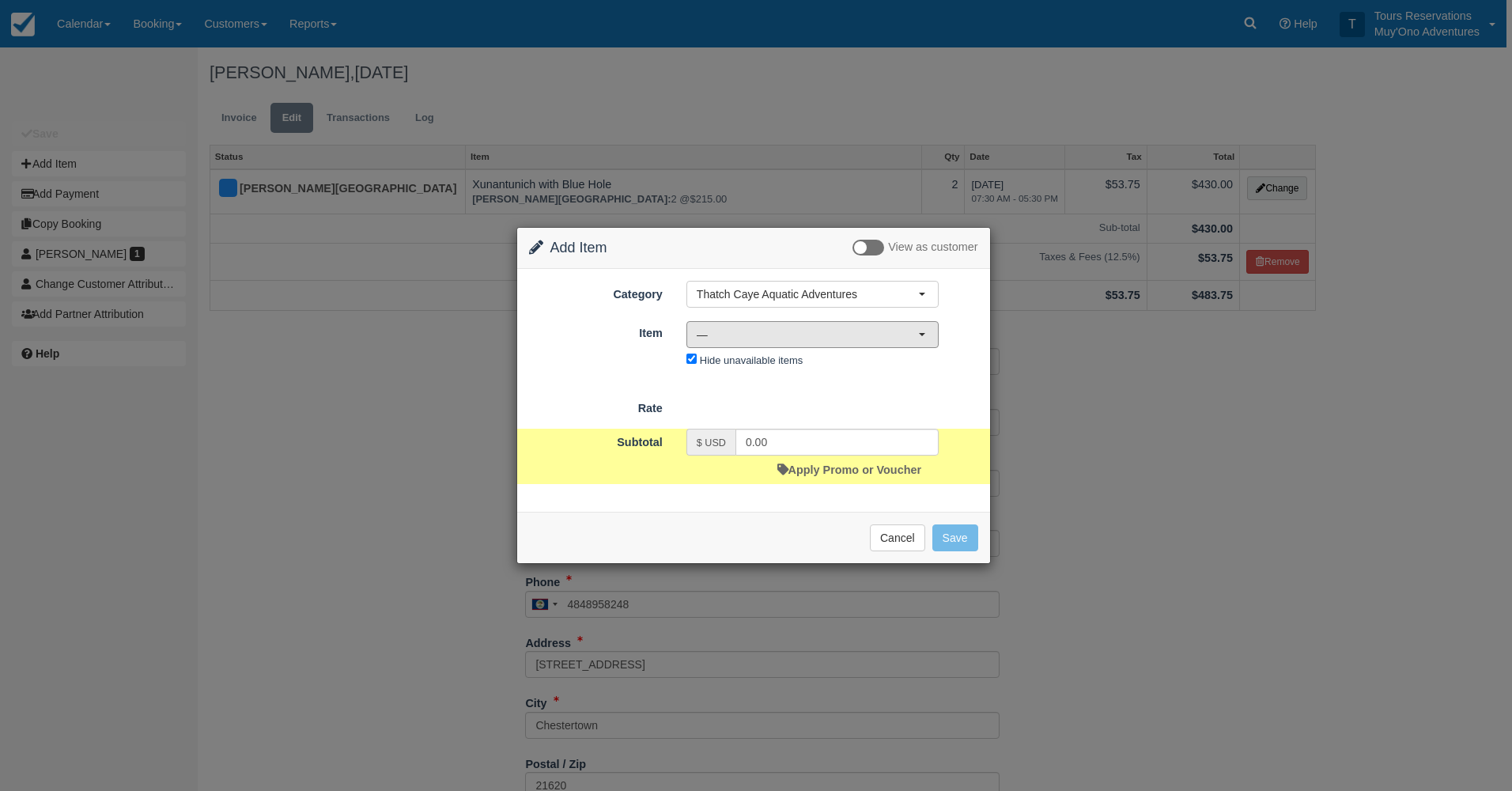
click at [764, 333] on span "—" at bounding box center [807, 334] width 222 height 16
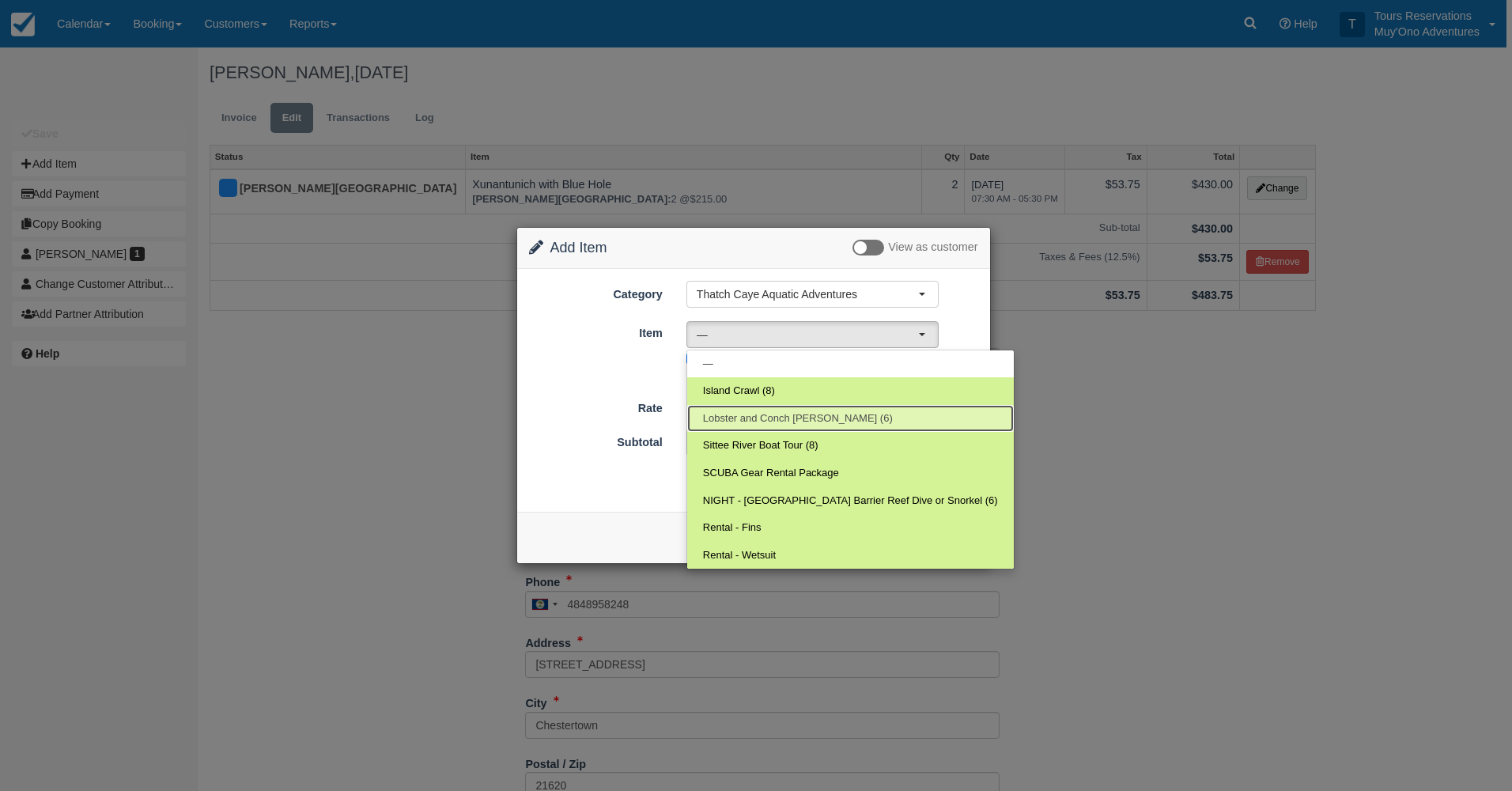
click at [786, 420] on span "Lobster and Conch Hunt (6)" at bounding box center [798, 418] width 190 height 15
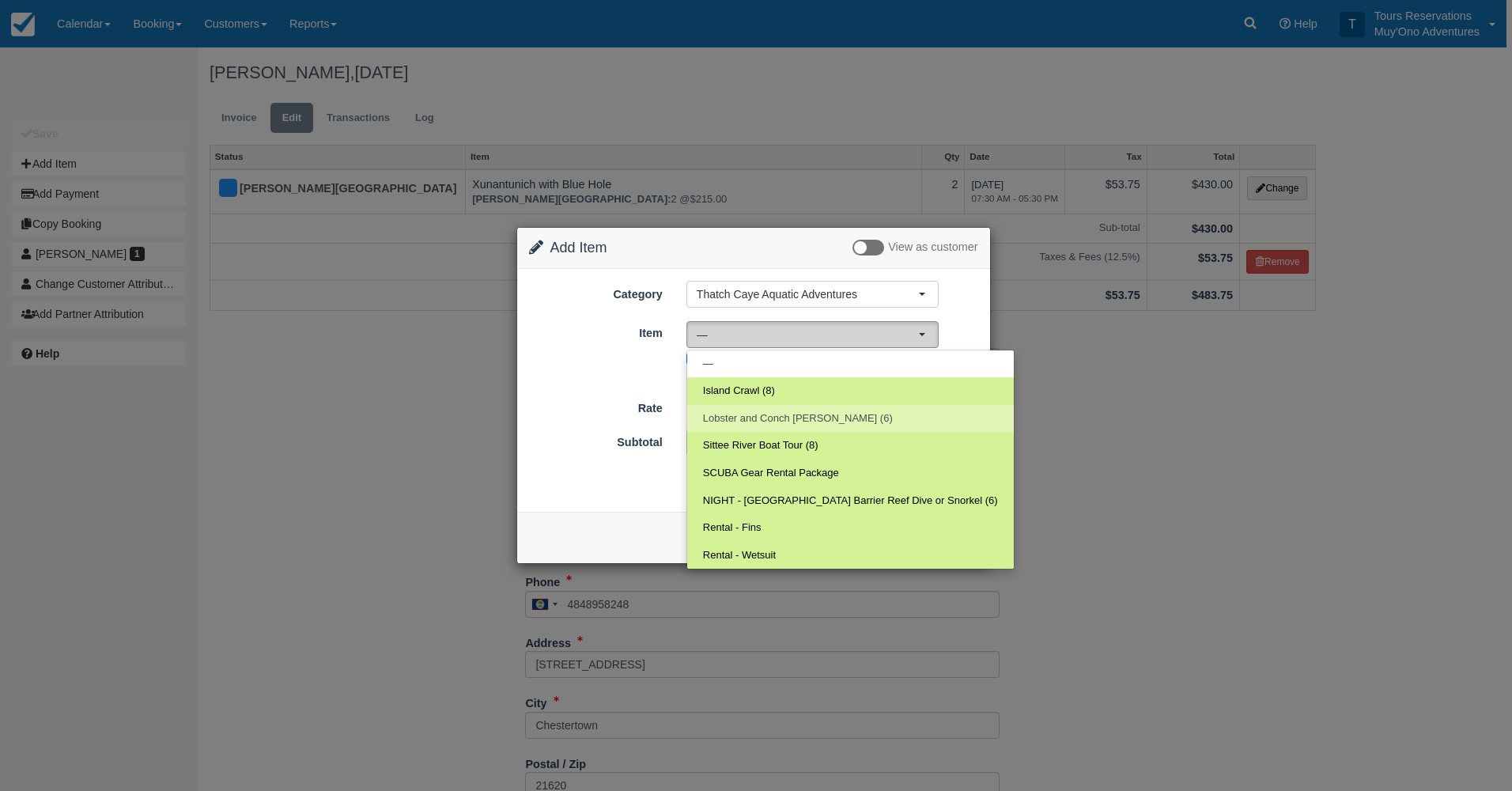
select select "306"
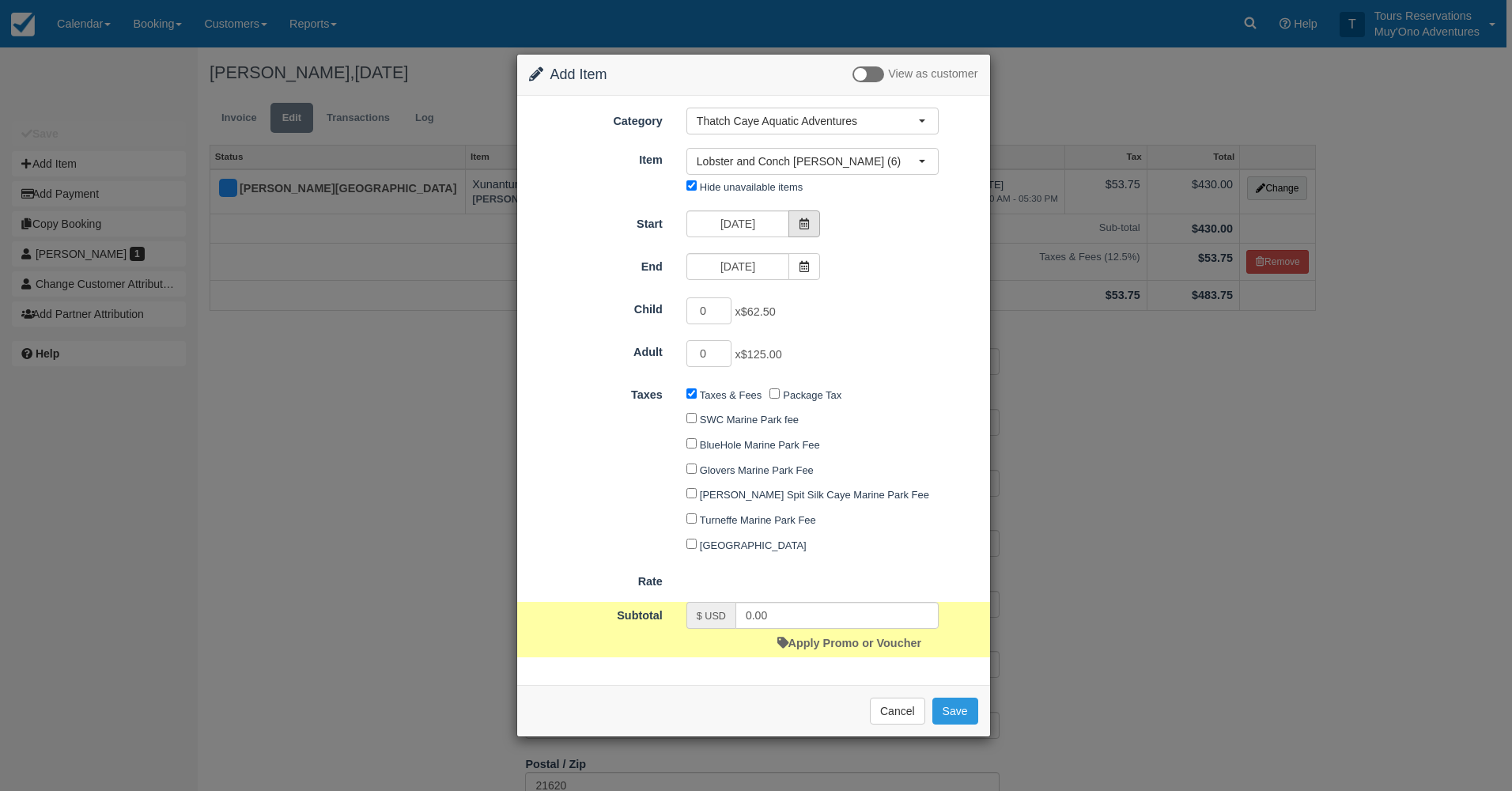
click at [796, 229] on span at bounding box center [803, 224] width 32 height 27
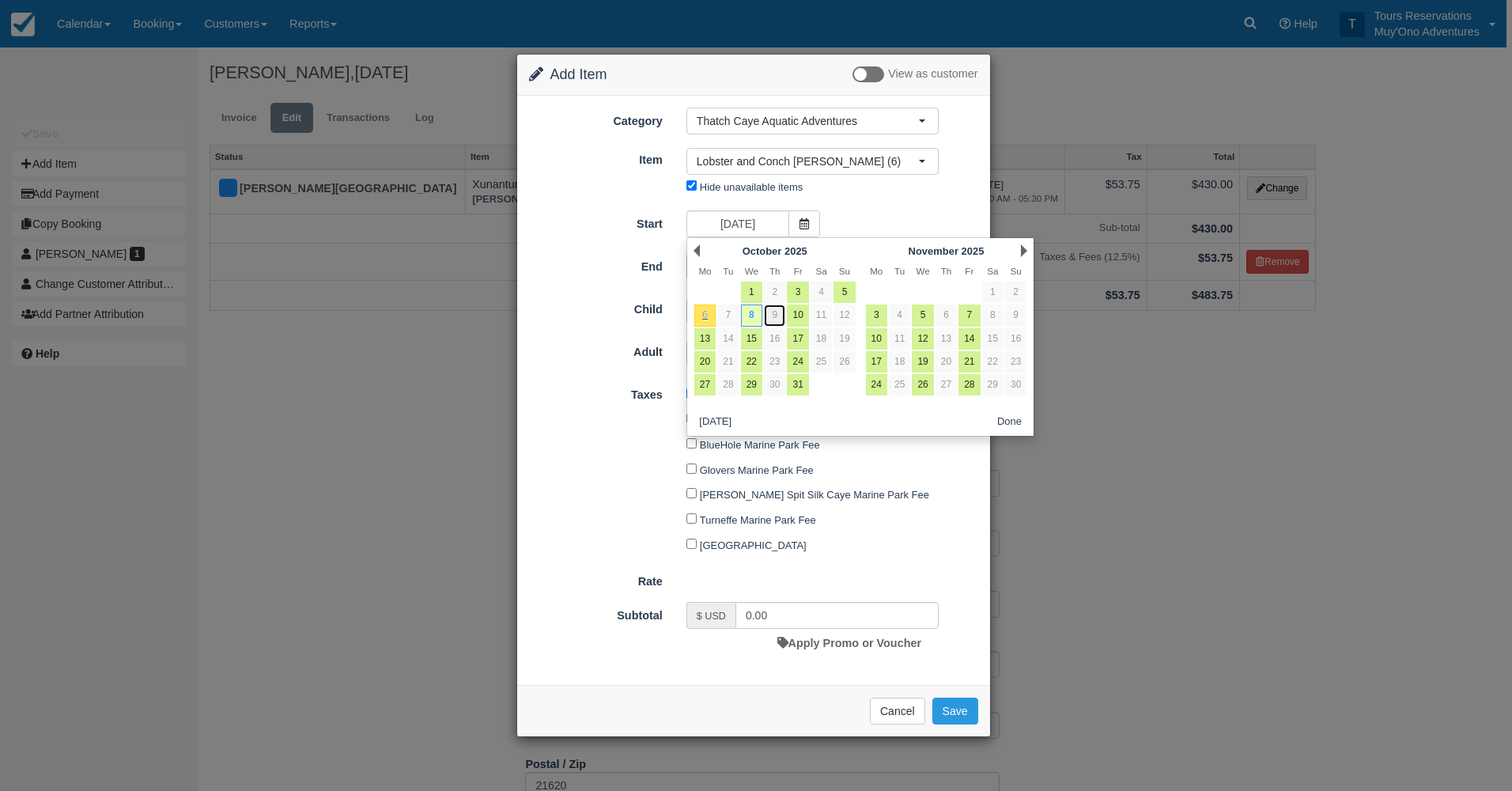
click at [782, 314] on link "9" at bounding box center [775, 315] width 21 height 21
type input "10/09/25"
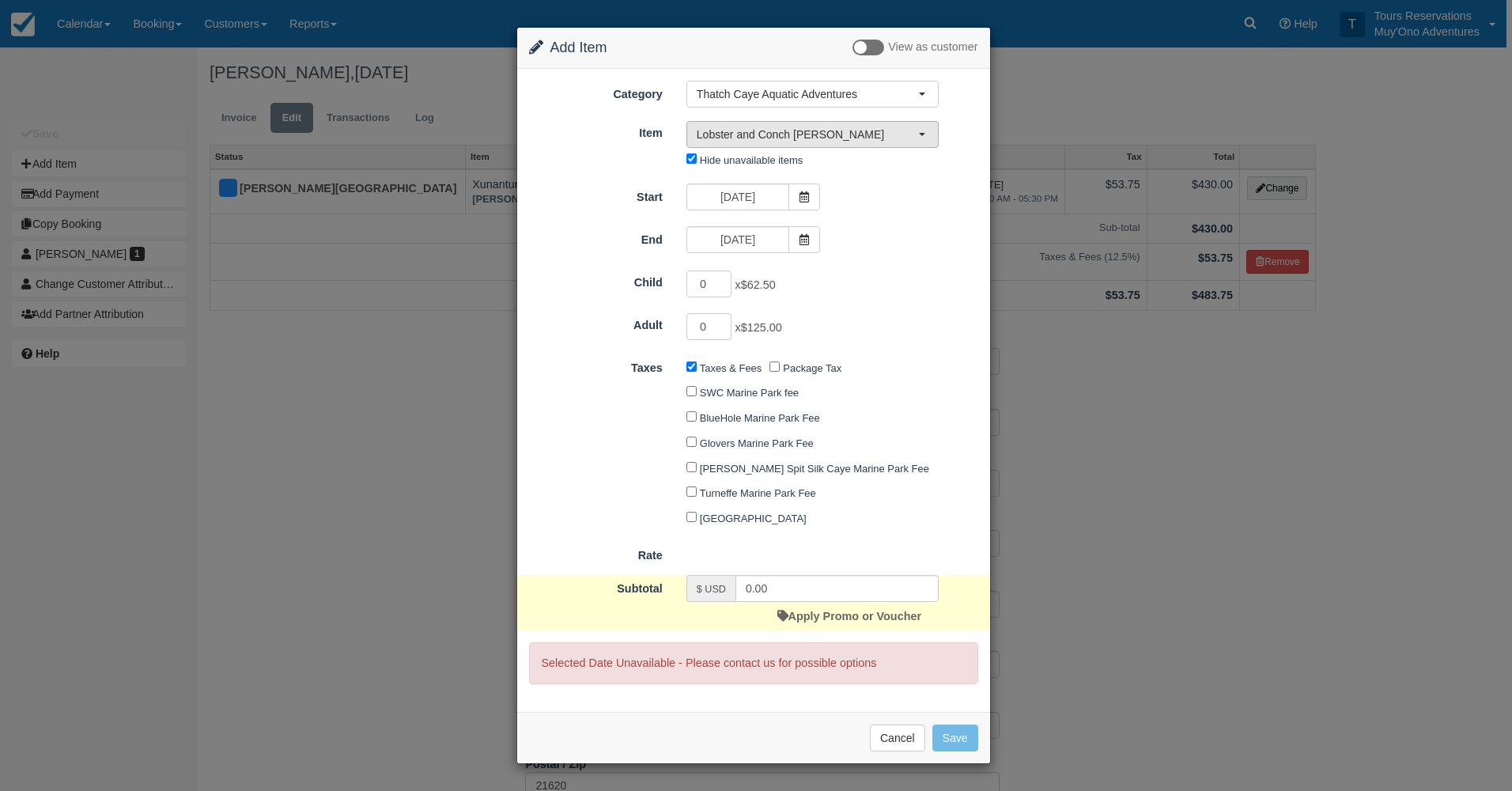
click at [823, 143] on button "Lobster and Conch Hunt" at bounding box center [812, 135] width 252 height 27
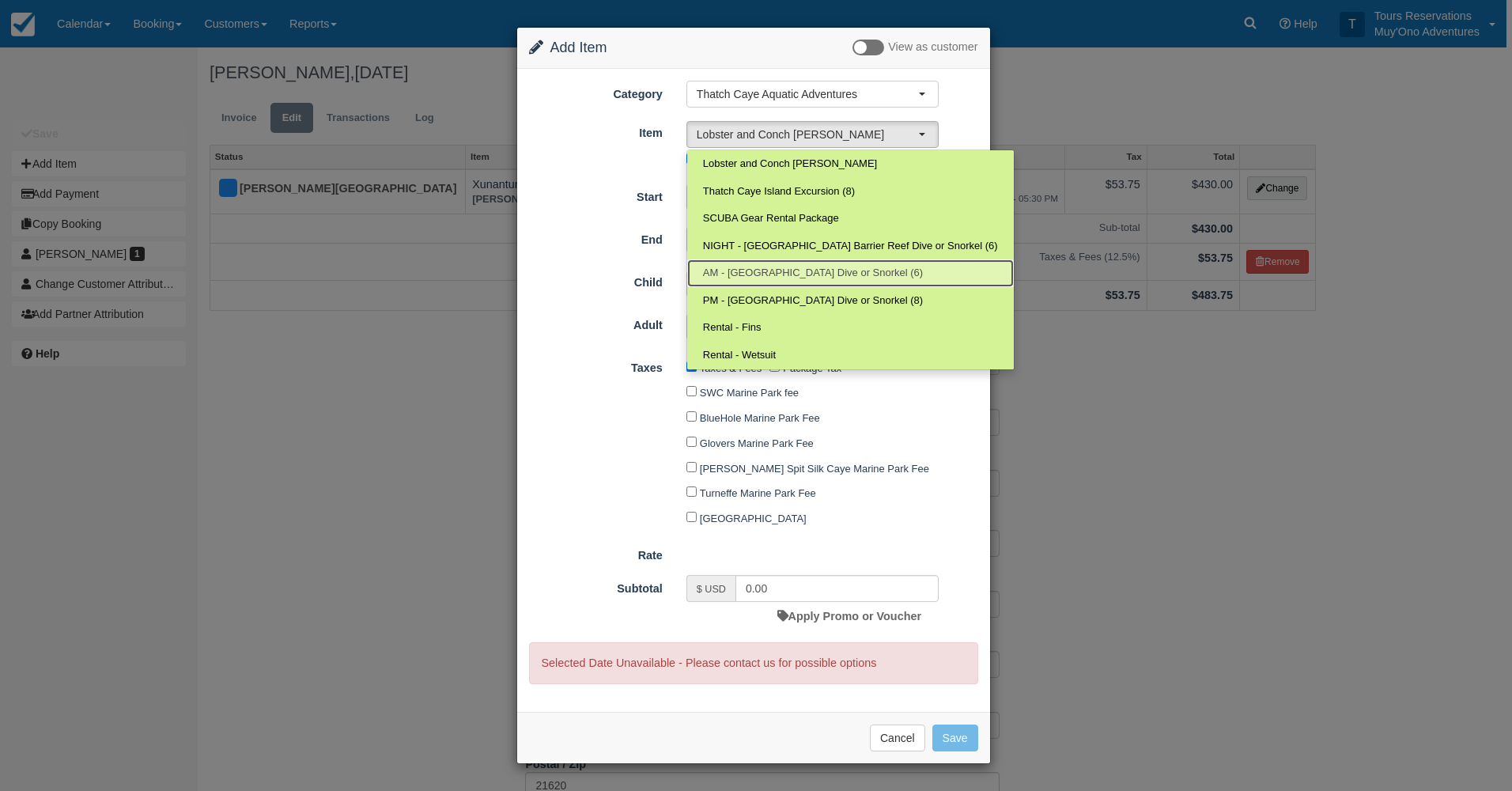
click at [794, 263] on link "AM - Belize Barrier Reef Dive or Snorkel (6)" at bounding box center [850, 272] width 327 height 28
select select "294"
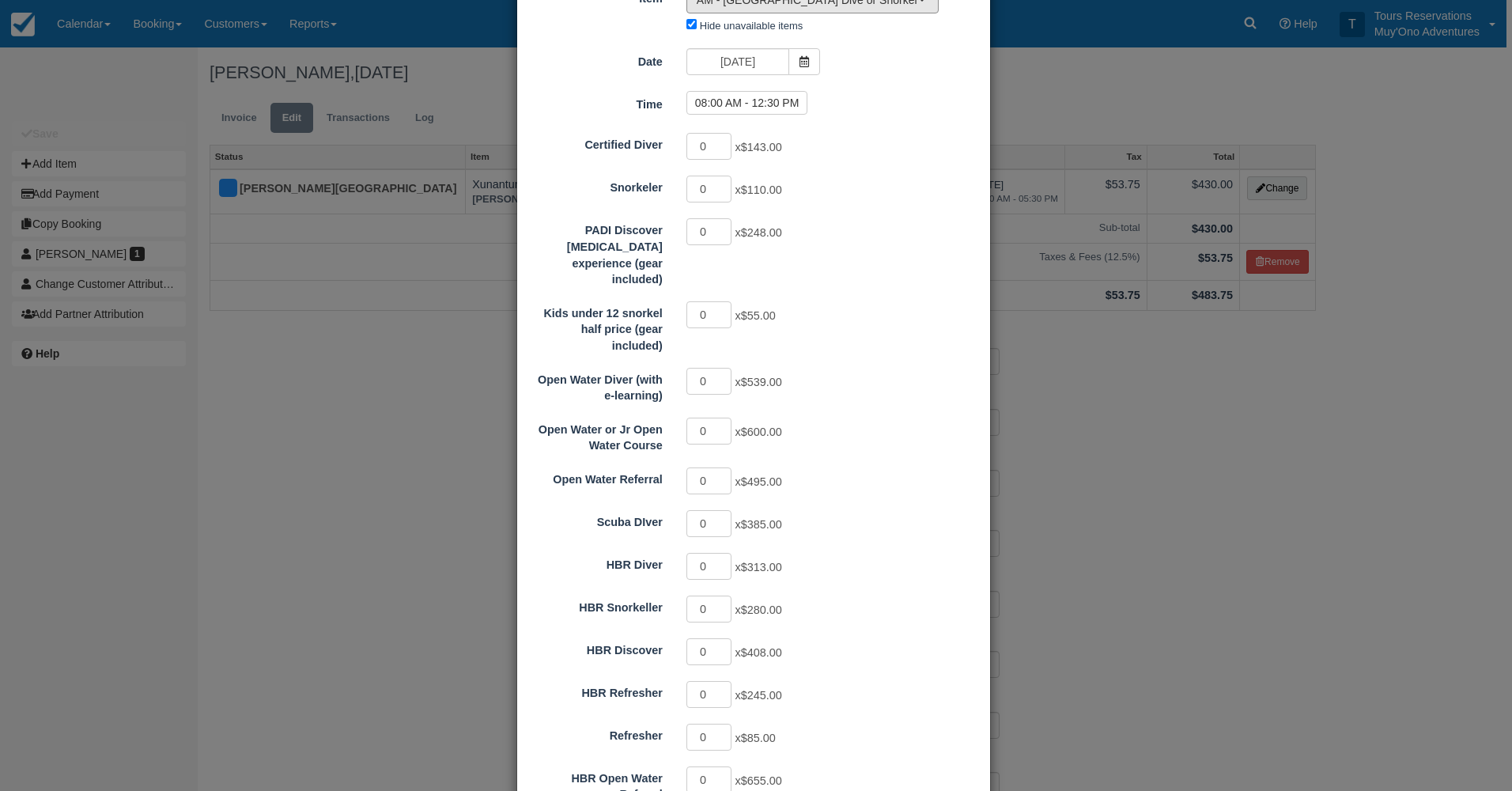
scroll to position [237, 0]
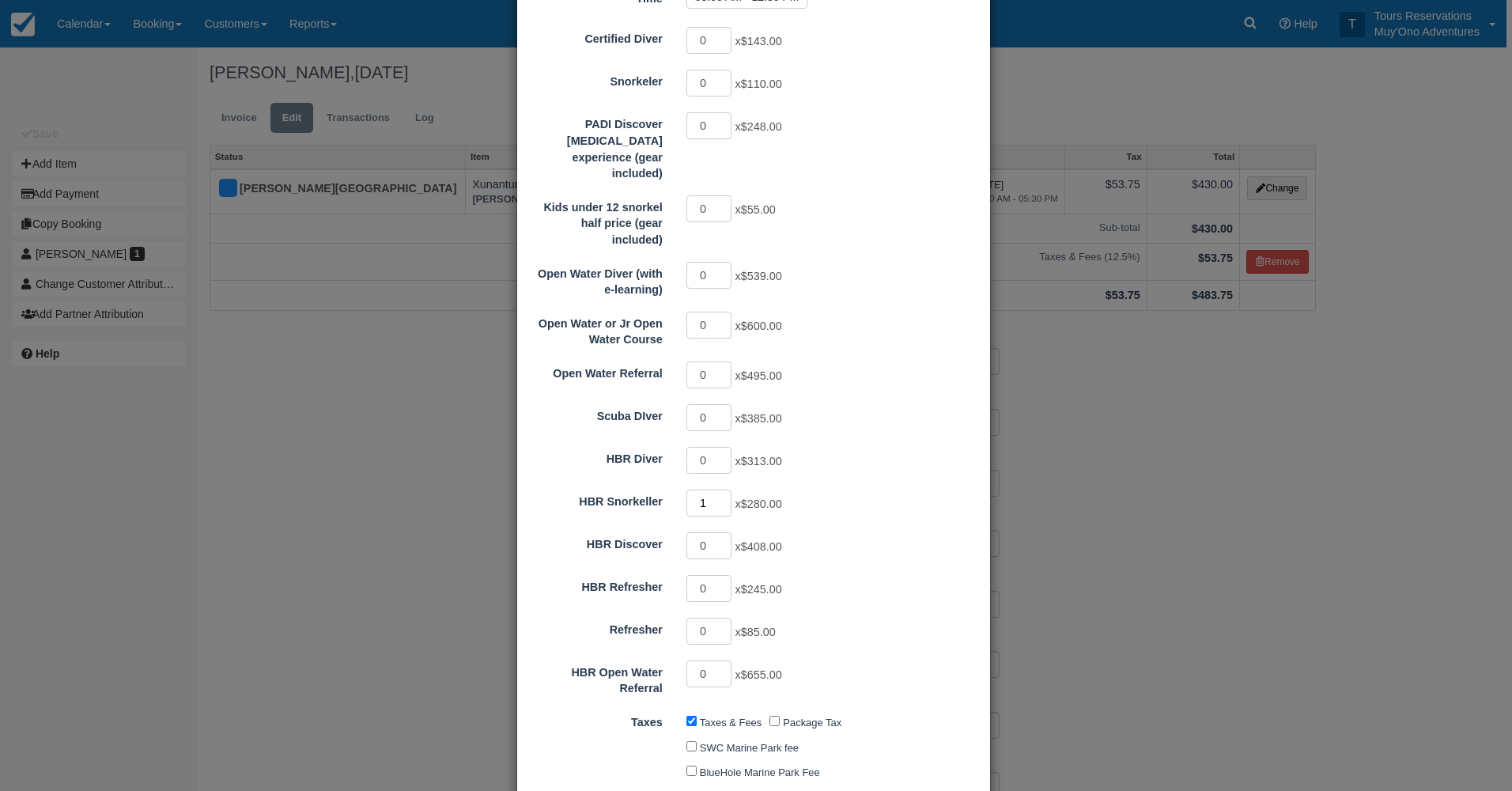
click at [719, 489] on input "1" at bounding box center [709, 502] width 46 height 27
type input "2"
click at [719, 489] on input "2" at bounding box center [709, 502] width 46 height 27
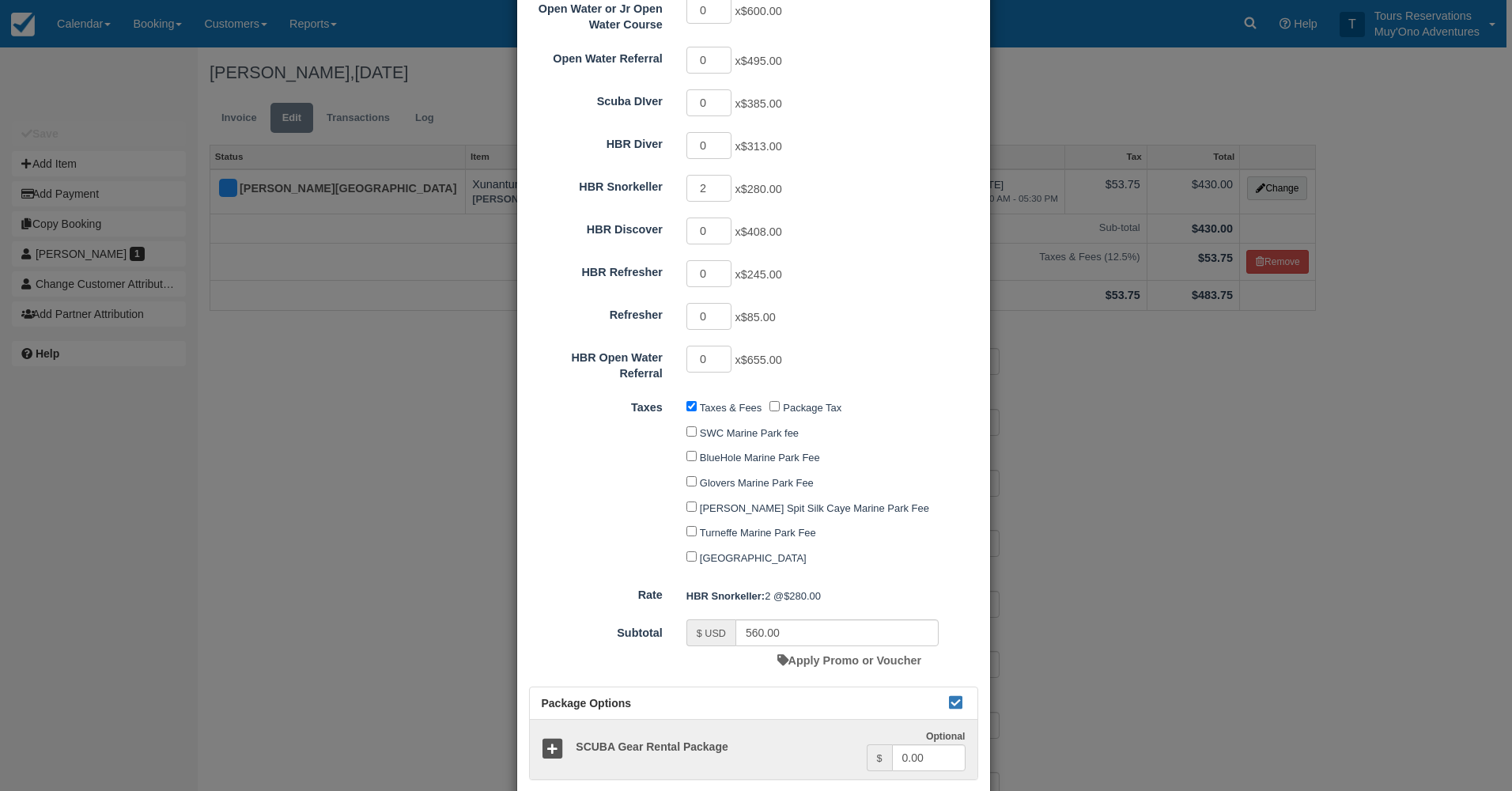
scroll to position [686, 0]
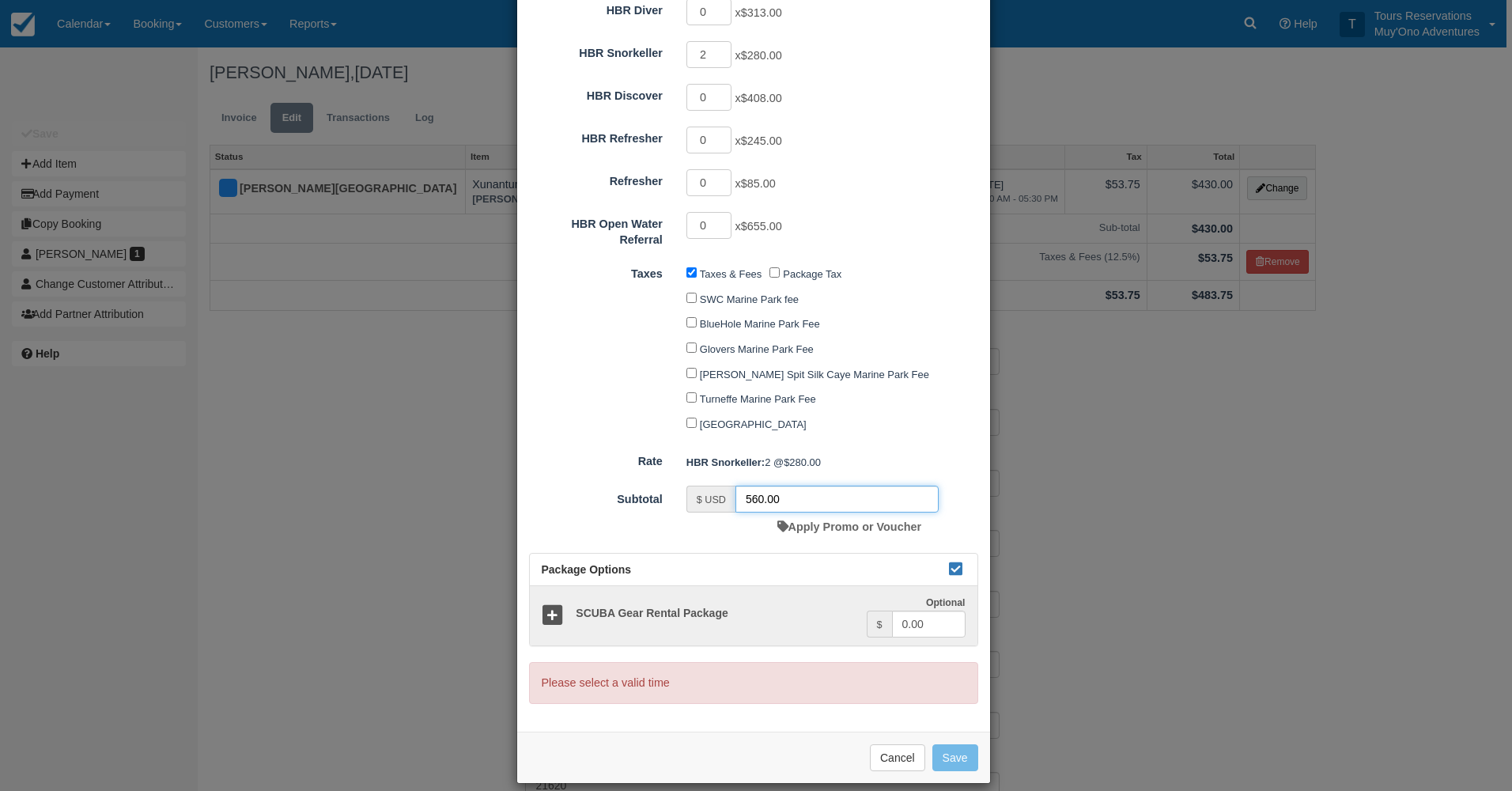
drag, startPoint x: 796, startPoint y: 480, endPoint x: 707, endPoint y: 481, distance: 89.0
click at [707, 485] on div "$ USD 560.00" at bounding box center [812, 499] width 252 height 27
type input "540"
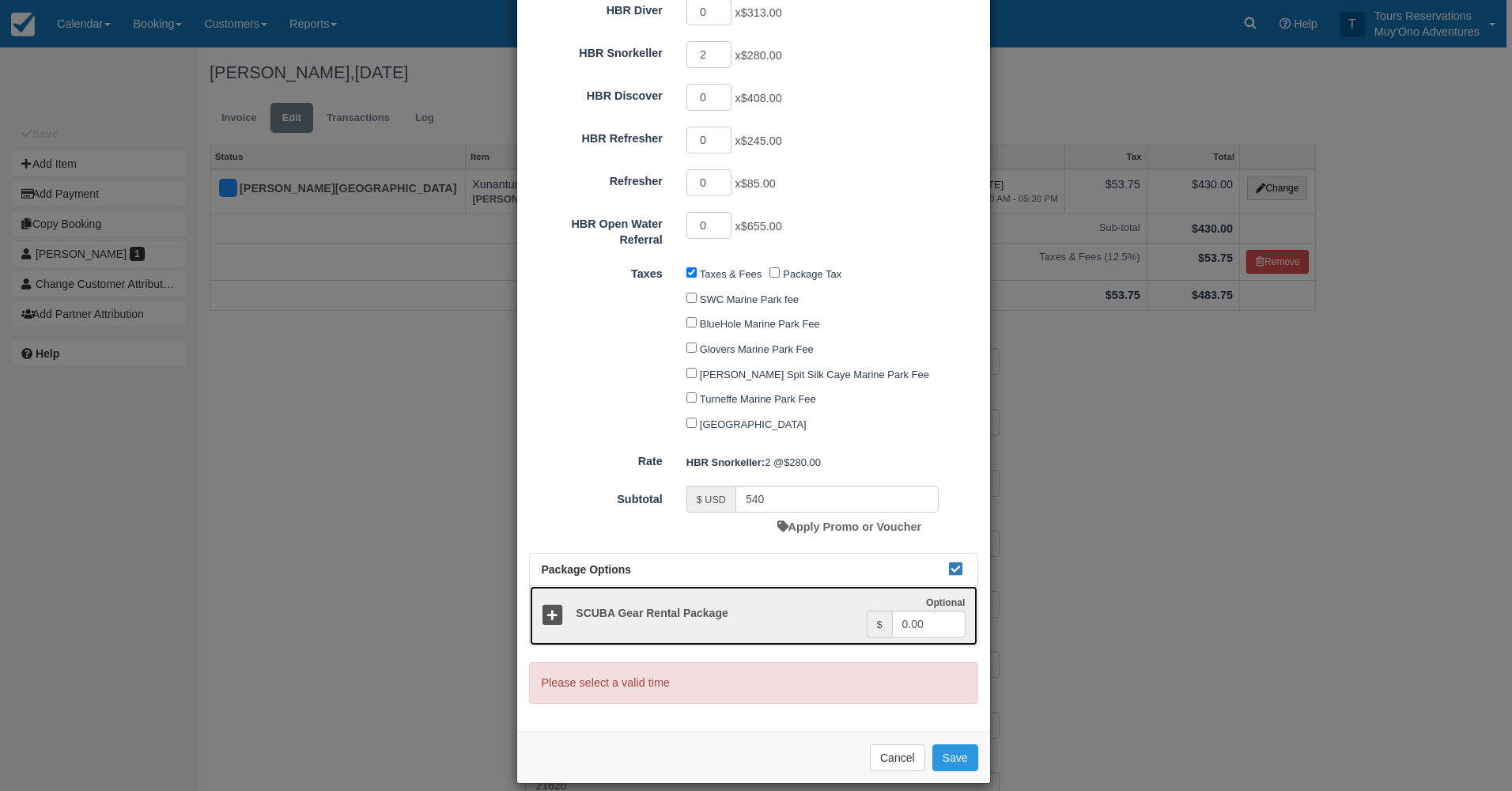
click at [799, 627] on link "Optional SCUBA Gear Rental Package Optional $ 0.00" at bounding box center [754, 615] width 447 height 59
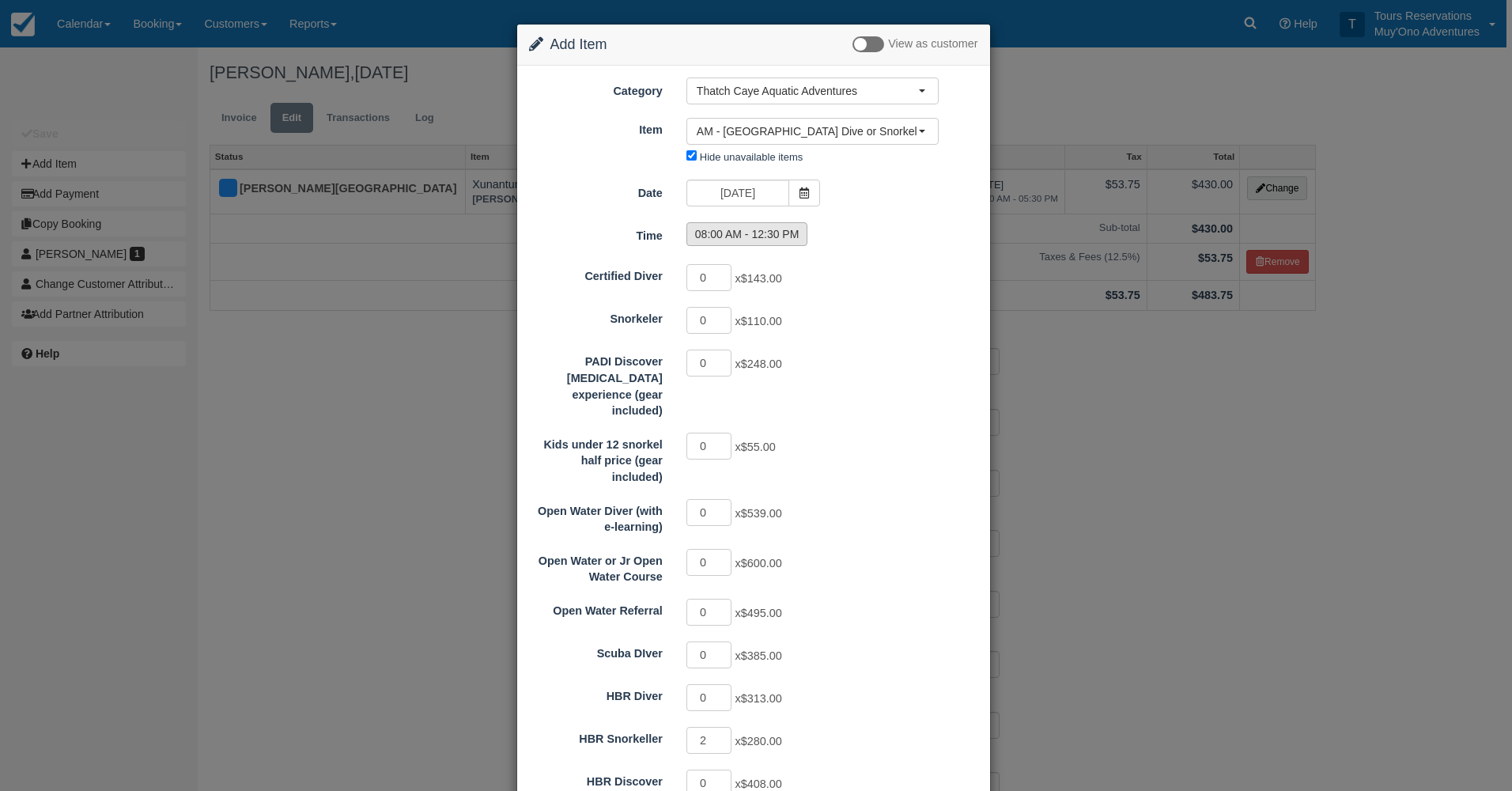
click at [750, 229] on label "08:00 AM - 12:30 PM" at bounding box center [746, 234] width 121 height 24
radio input "true"
type input "560.00"
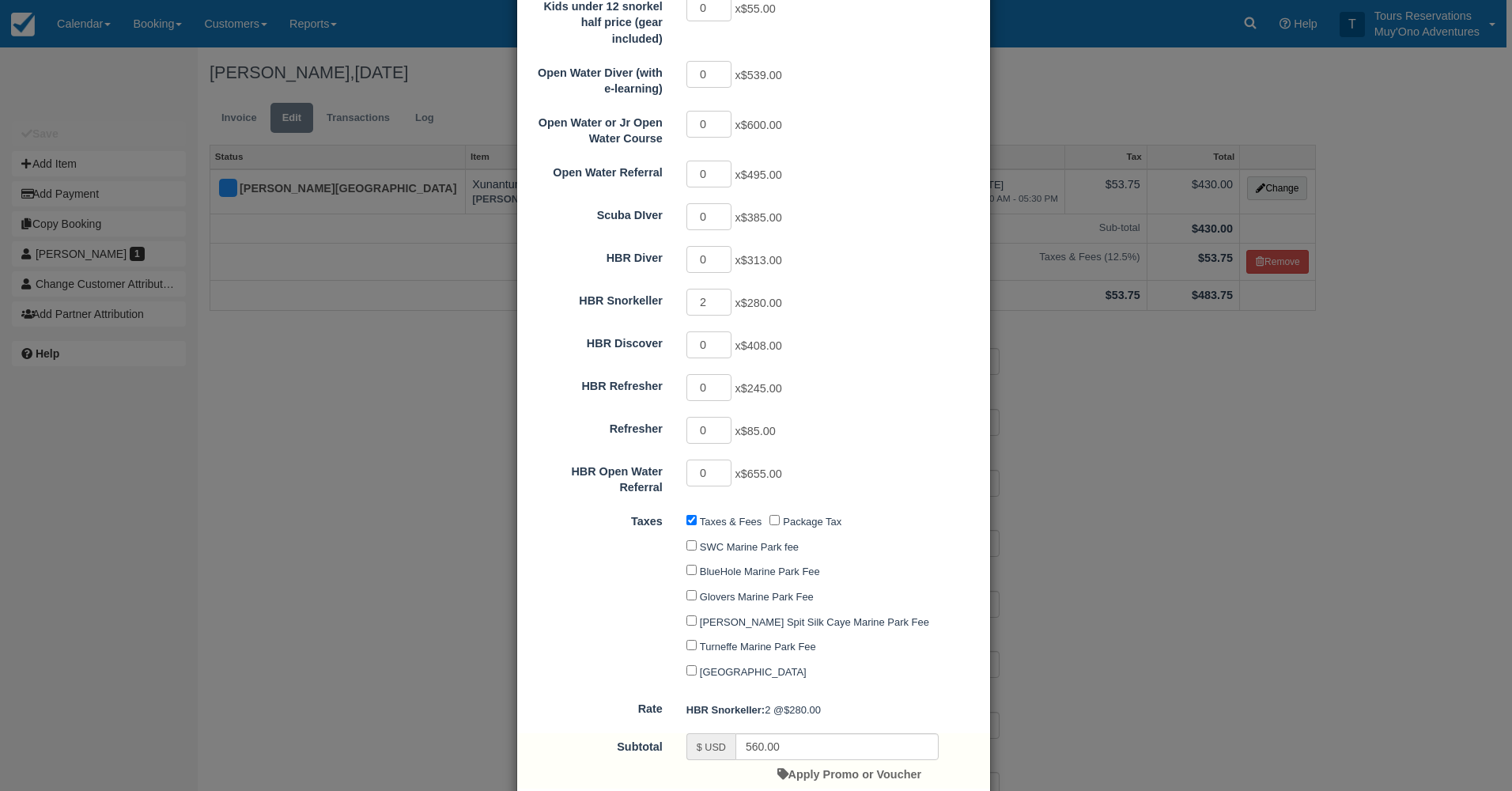
scroll to position [628, 0]
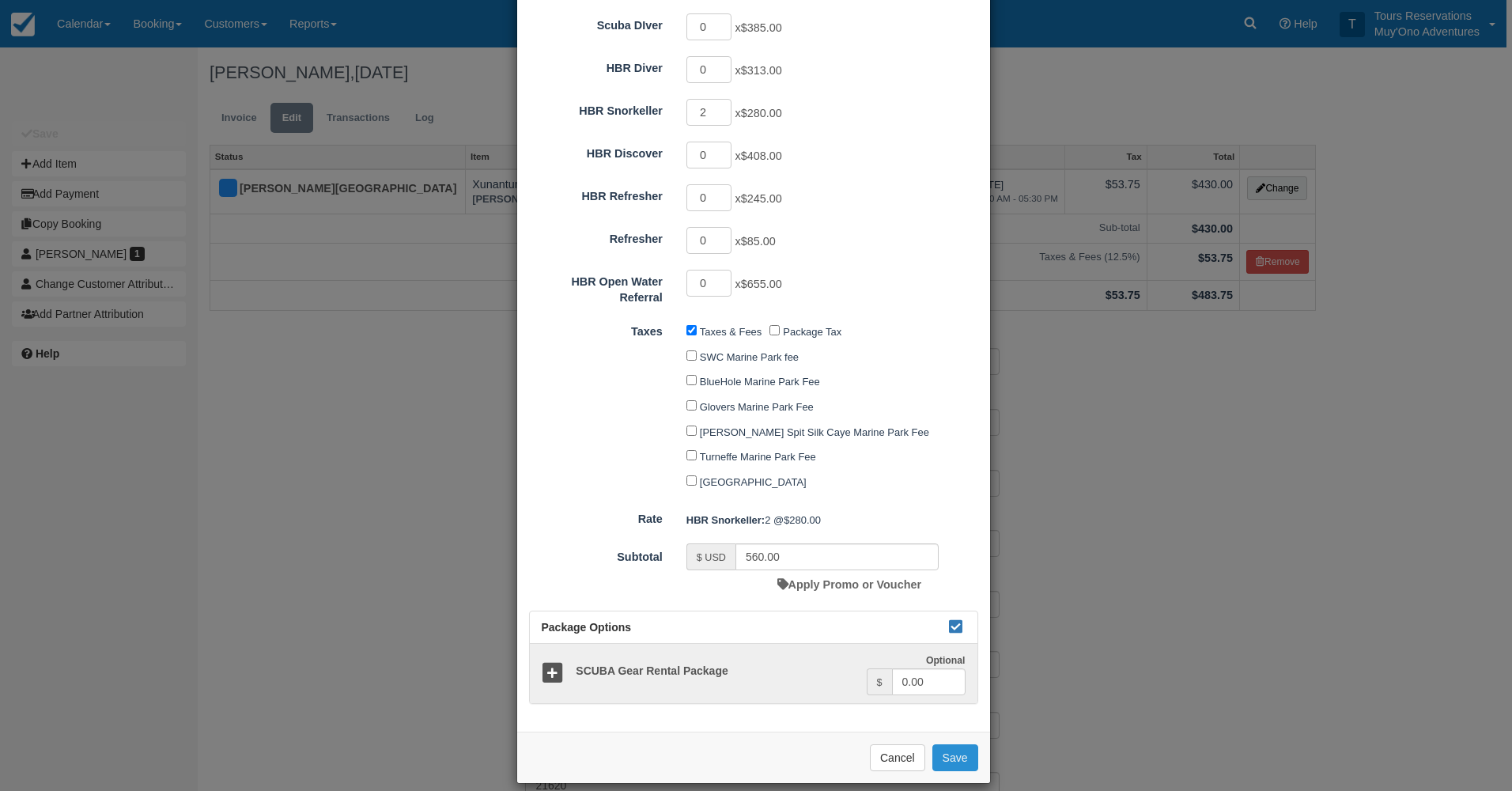
click at [948, 747] on button "Save" at bounding box center [955, 758] width 46 height 27
checkbox input "false"
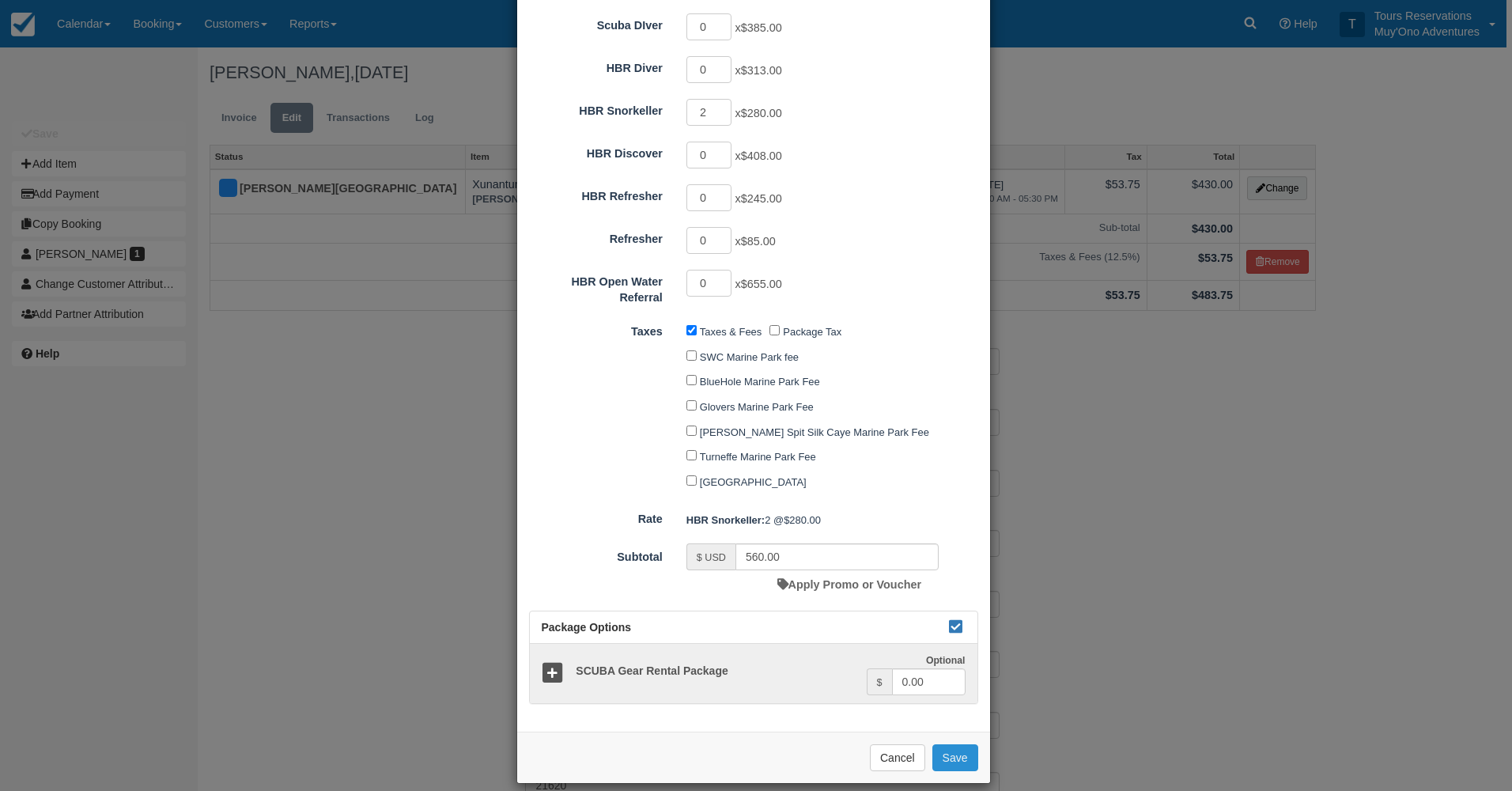
checkbox input "false"
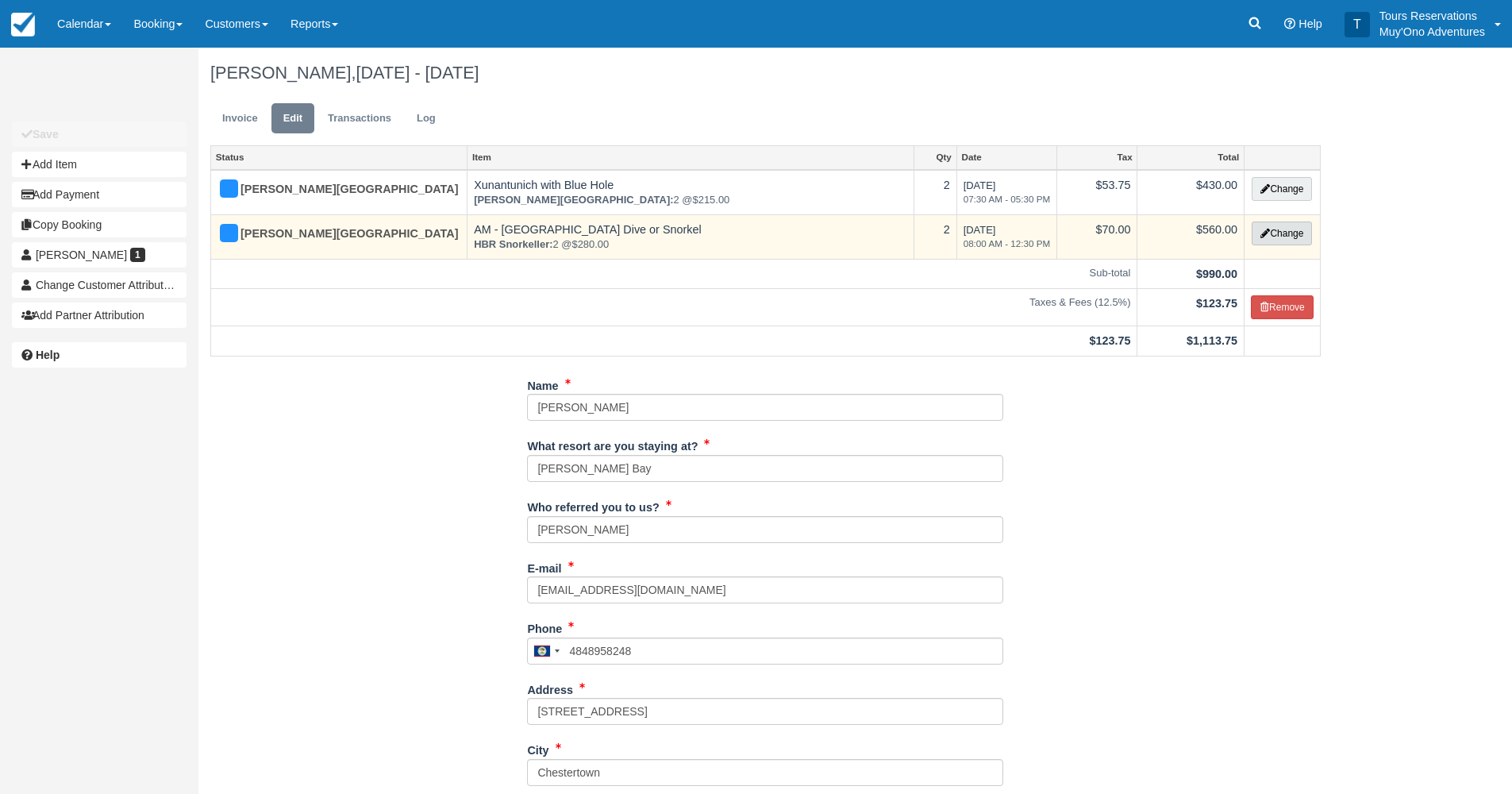
click at [1295, 233] on button "Change" at bounding box center [1281, 233] width 60 height 24
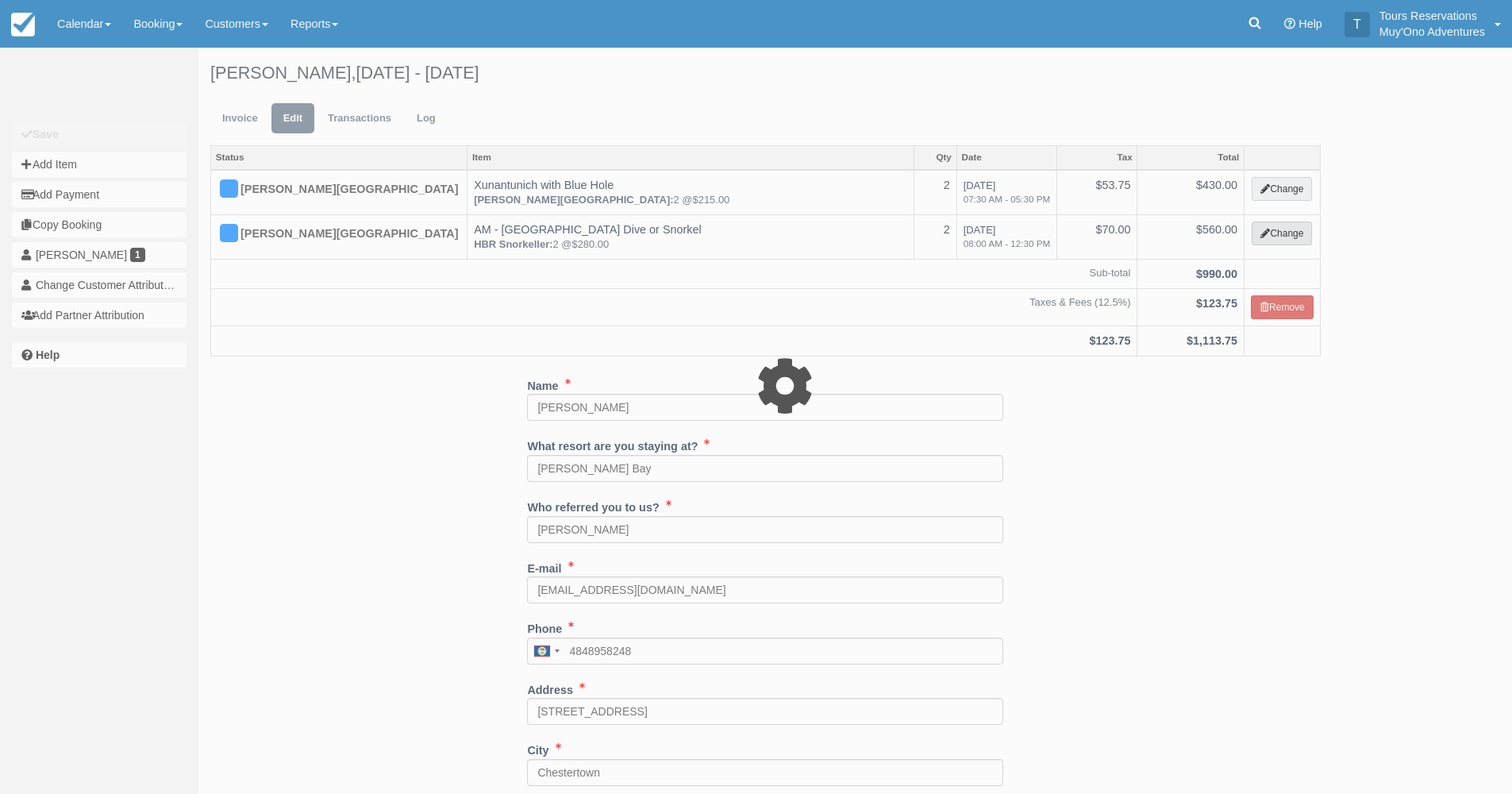
select select "64"
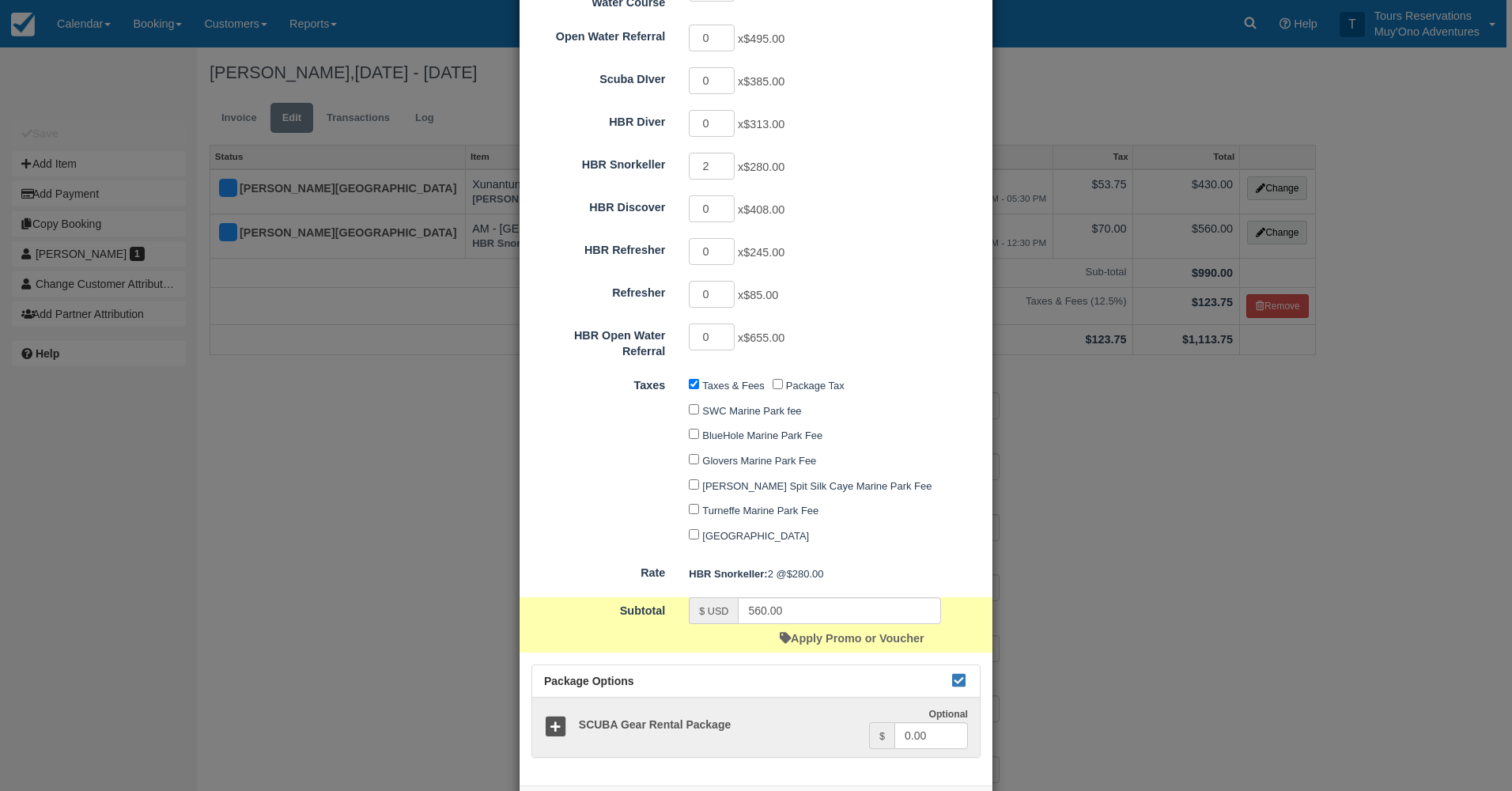
scroll to position [628, 0]
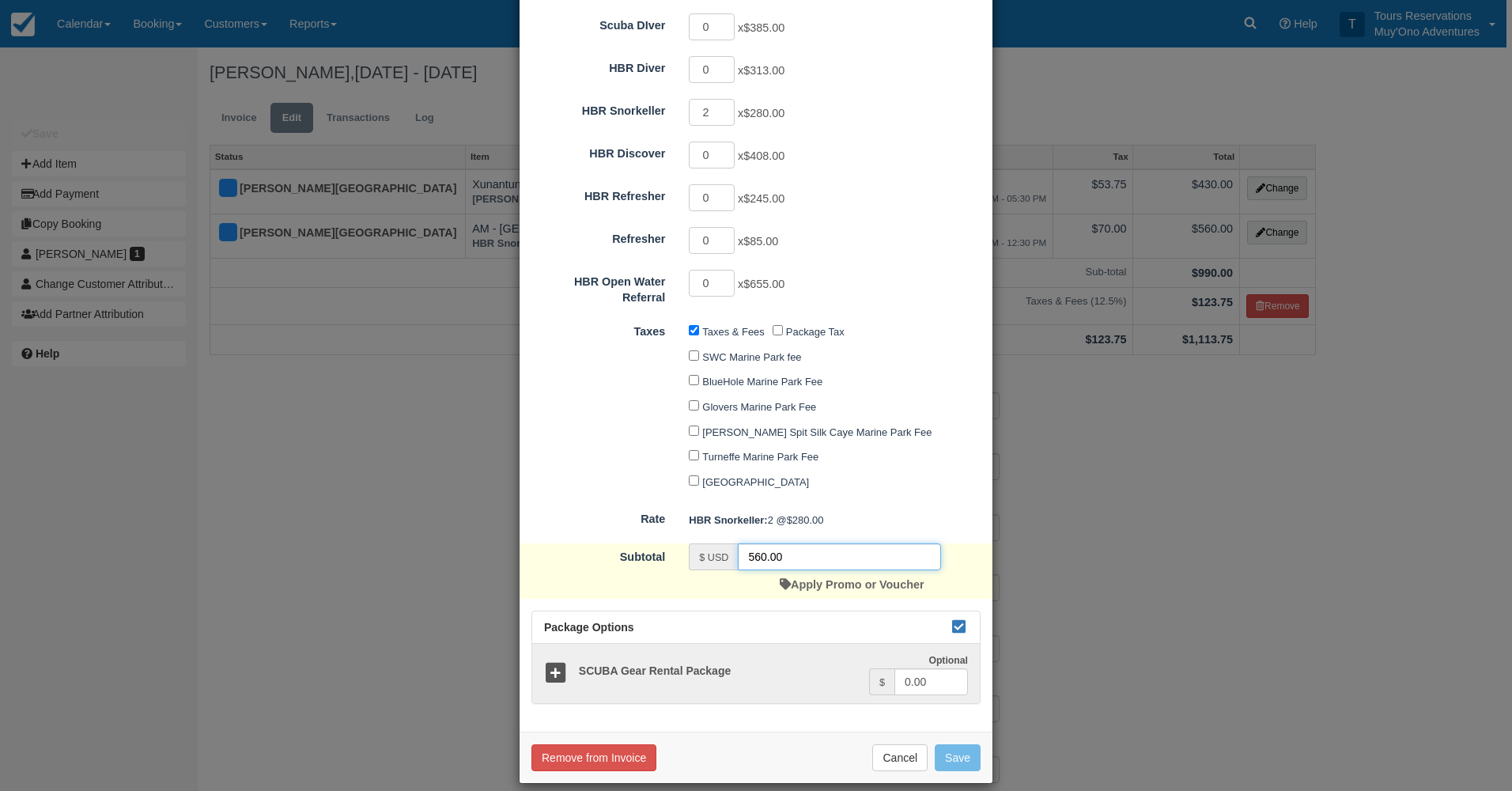
drag, startPoint x: 789, startPoint y: 542, endPoint x: 711, endPoint y: 537, distance: 78.2
click at [718, 545] on div "$ USD 560.00" at bounding box center [815, 557] width 252 height 27
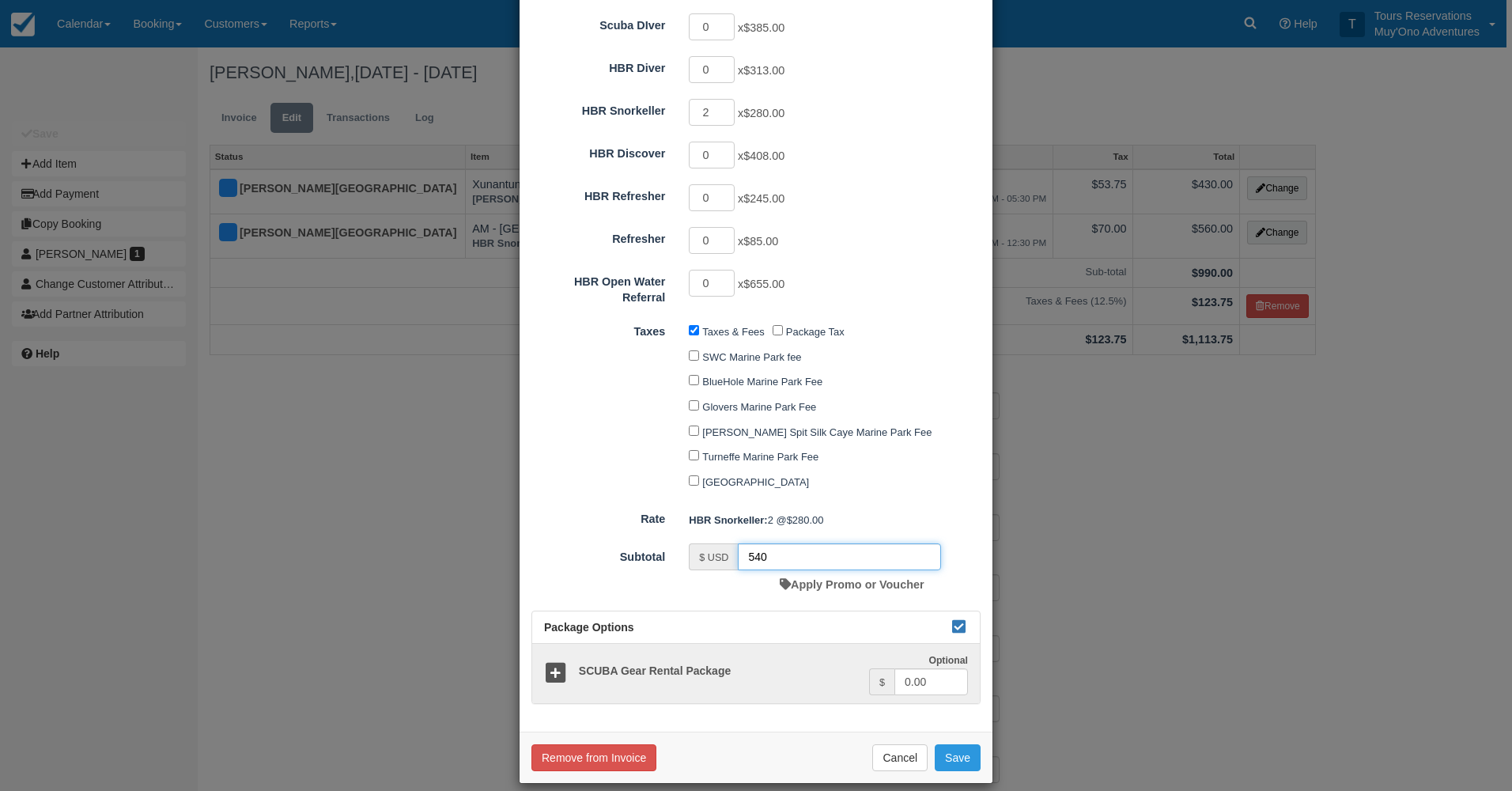
type input "540"
click at [912, 488] on form "Category Thatch Caye Aquatic Adventures Agent Tours - San Pedro/Caye Caulker/Be…" at bounding box center [756, 76] width 449 height 1254
click at [956, 744] on button "Save" at bounding box center [957, 758] width 46 height 27
checkbox input "false"
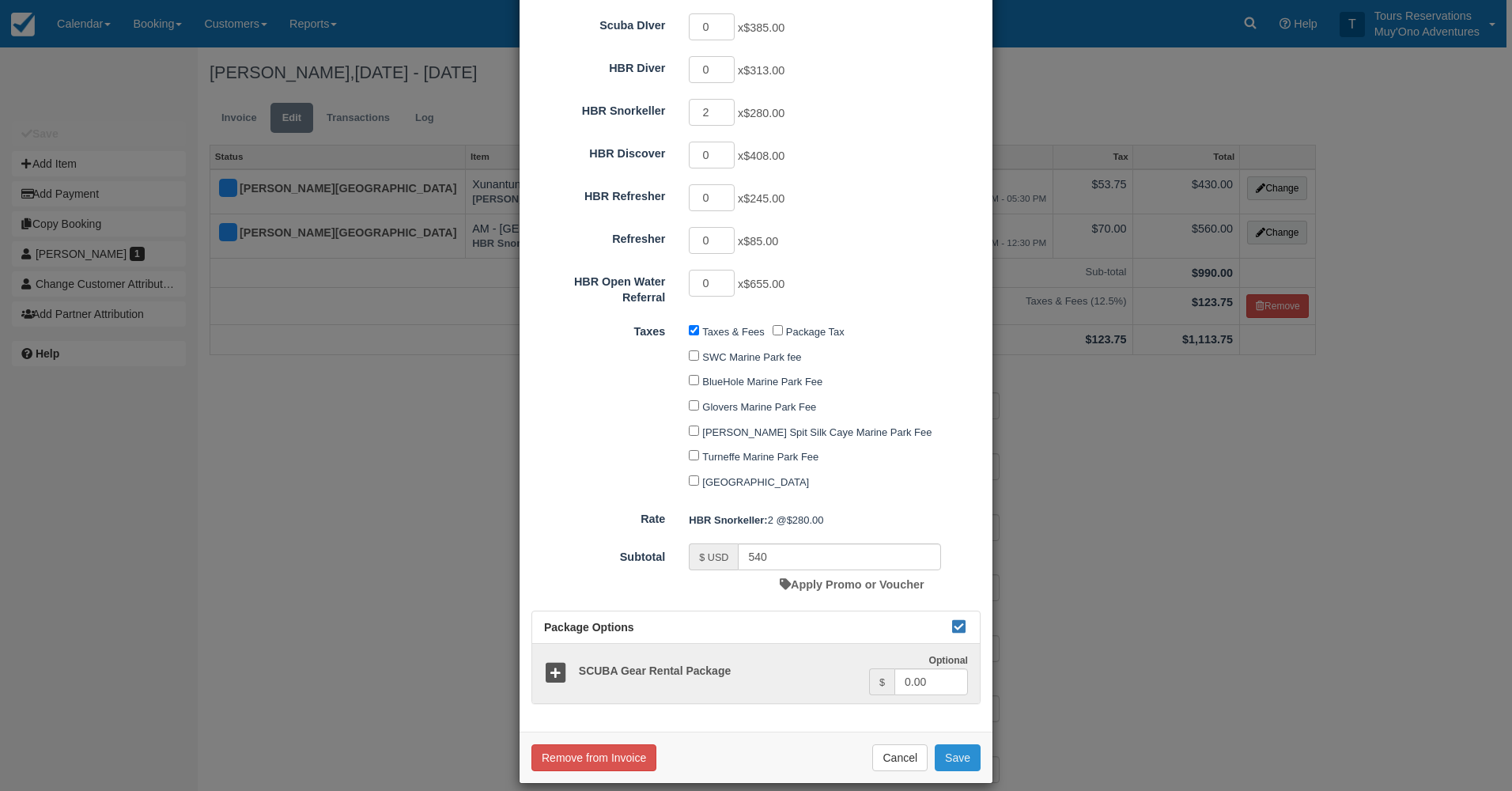
checkbox input "false"
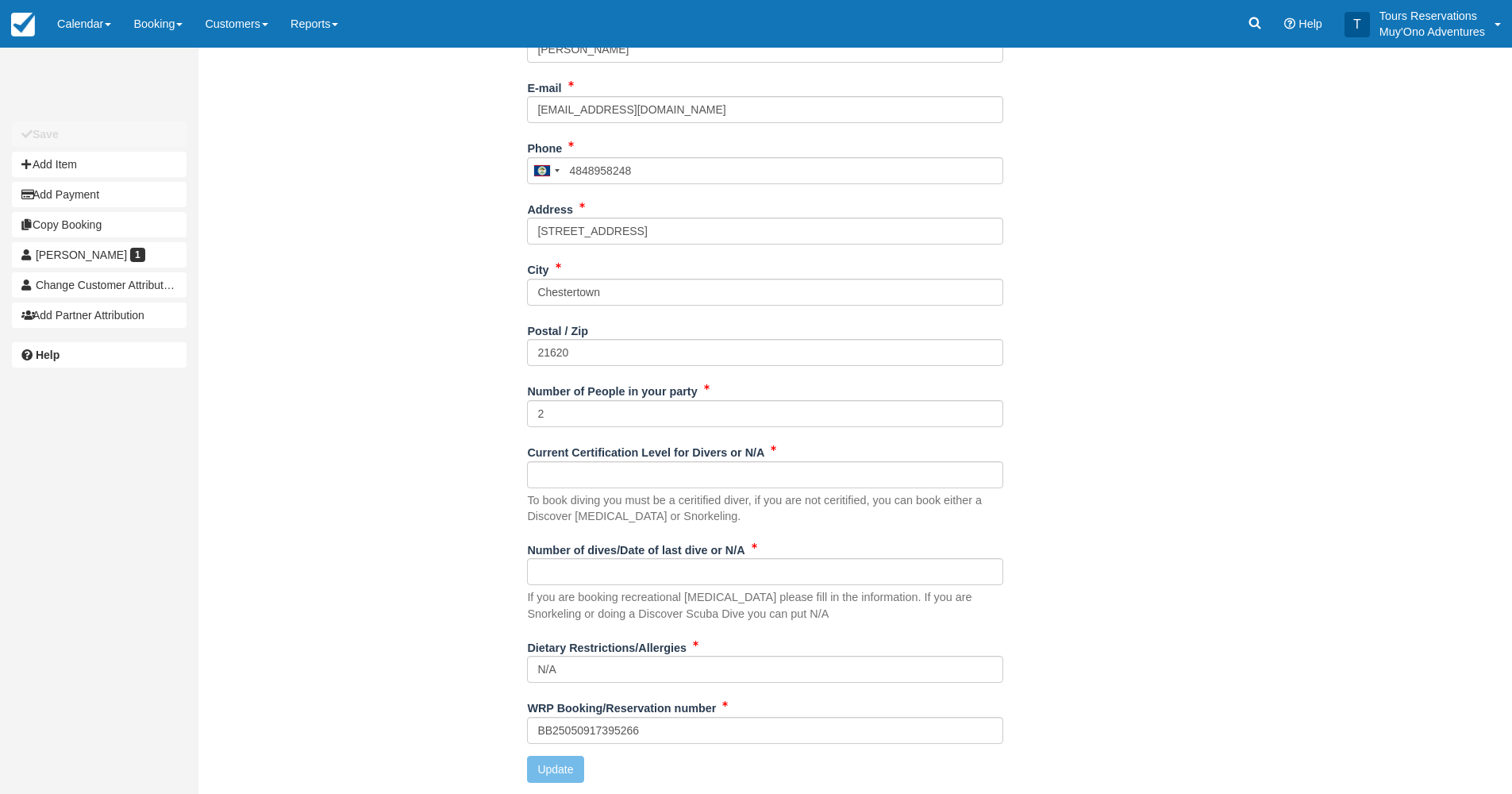
scroll to position [481, 0]
click at [435, 716] on div "Name Joseph Bozzi What resort are you staying at? Hopkins Bay Who referred you …" at bounding box center [765, 342] width 1134 height 902
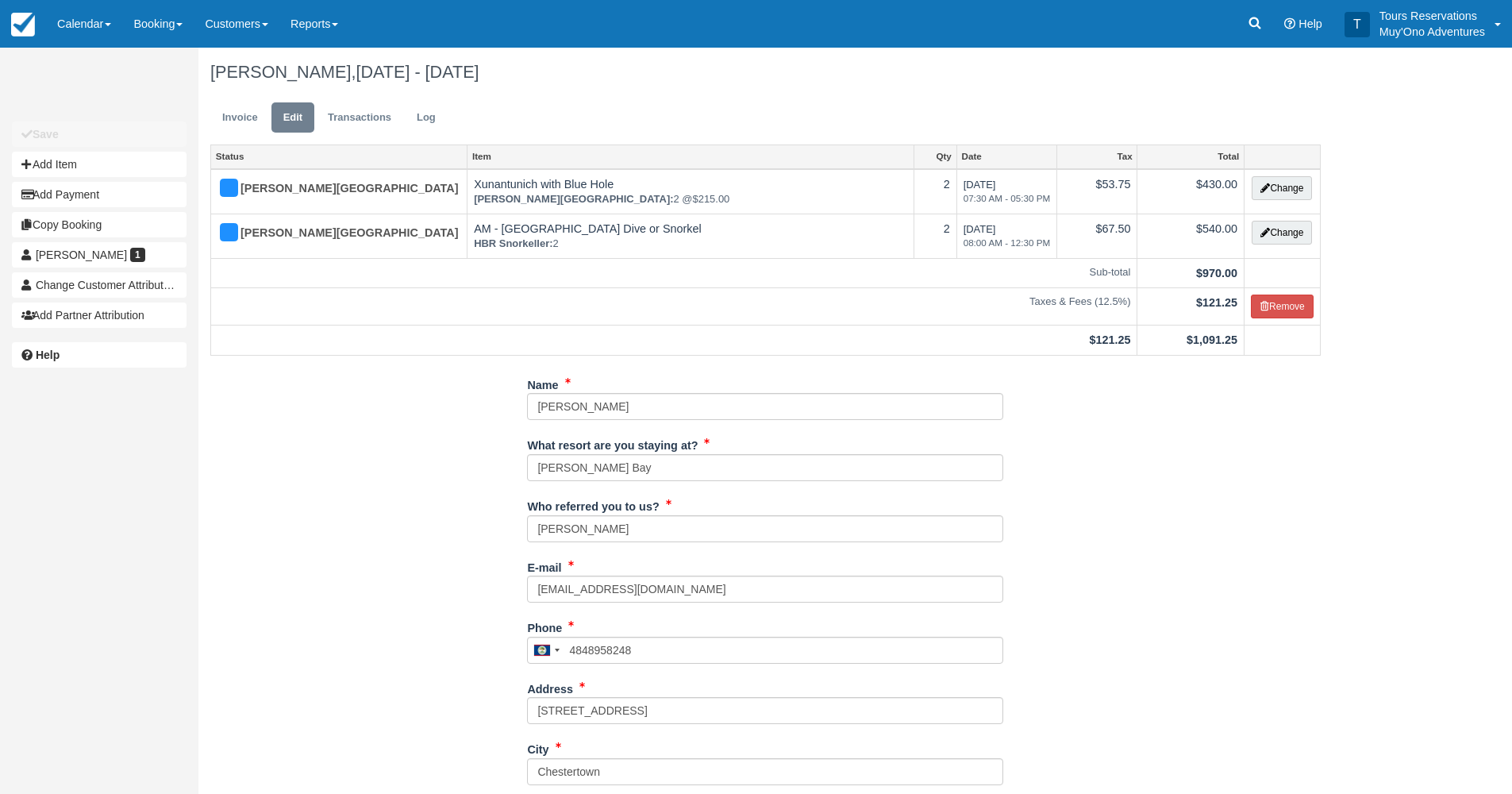
scroll to position [0, 0]
click at [253, 113] on link "Invoice" at bounding box center [240, 119] width 59 height 31
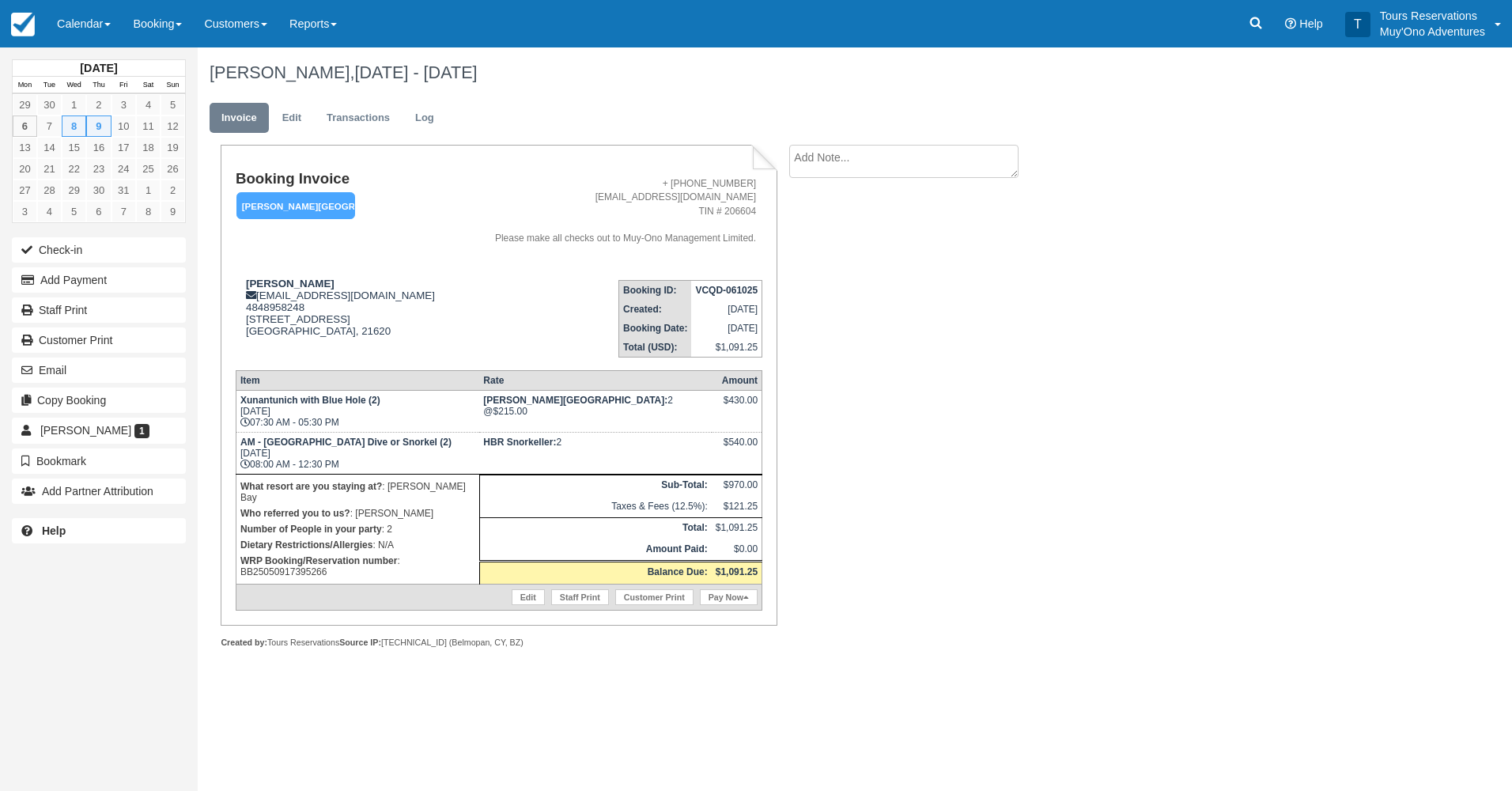
click at [686, 88] on div "[PERSON_NAME], [DATE] - [DATE]" at bounding box center [764, 73] width 1134 height 51
click at [255, 277] on td "[PERSON_NAME] [EMAIL_ADDRESS][DOMAIN_NAME] 4848958248 [STREET_ADDRESS] View on …" at bounding box center [347, 312] width 223 height 90
click at [259, 278] on strong "[PERSON_NAME]" at bounding box center [289, 284] width 89 height 11
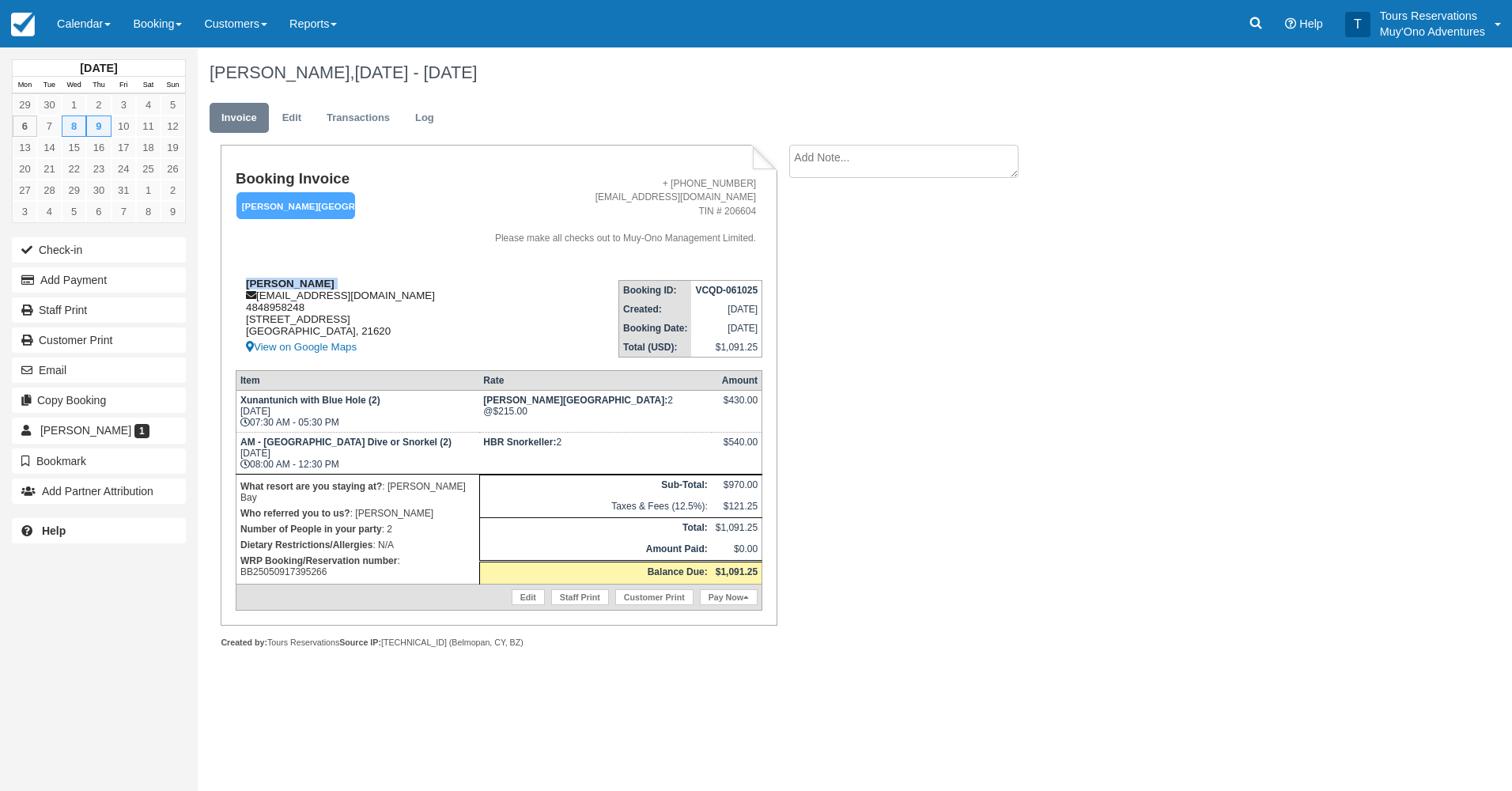
copy div "[PERSON_NAME]"
click at [1352, 631] on div "[DATE] Mon Tue Wed Thu Fri Sat Sun 29 30 1 2 3 4 5 6 7 8 9 10 11 12 13 14 15 16…" at bounding box center [756, 419] width 1512 height 743
click at [713, 287] on strong "VCQD-061025" at bounding box center [726, 290] width 62 height 11
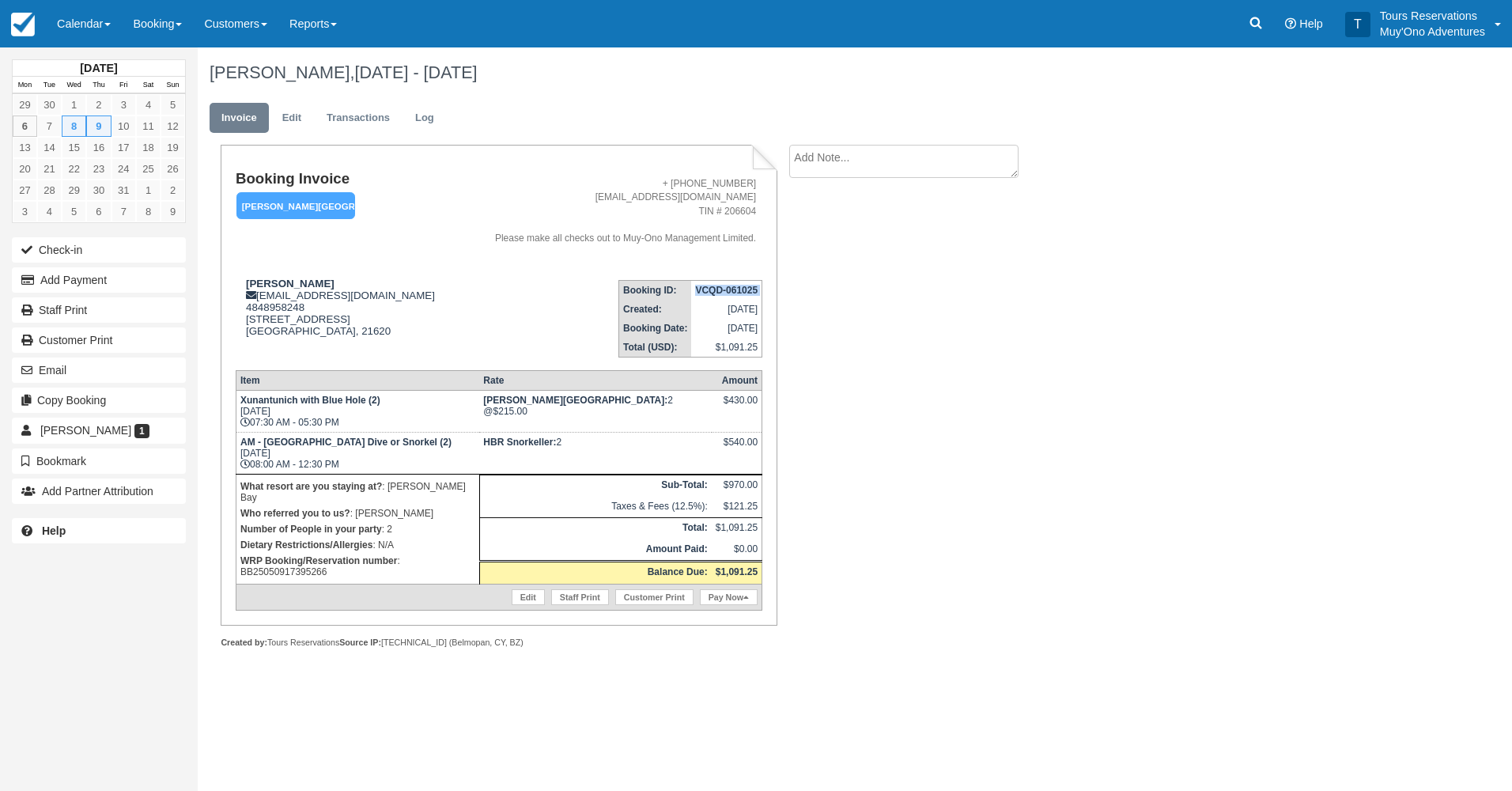
copy tbody "VCQD-061025"
click at [202, 691] on div "[DATE] Mon Tue Wed Thu Fri Sat Sun 29 30 1 2 3 4 5 6 7 8 9 10 11 12 13 14 15 16…" at bounding box center [756, 419] width 1512 height 743
